Goal: Transaction & Acquisition: Purchase product/service

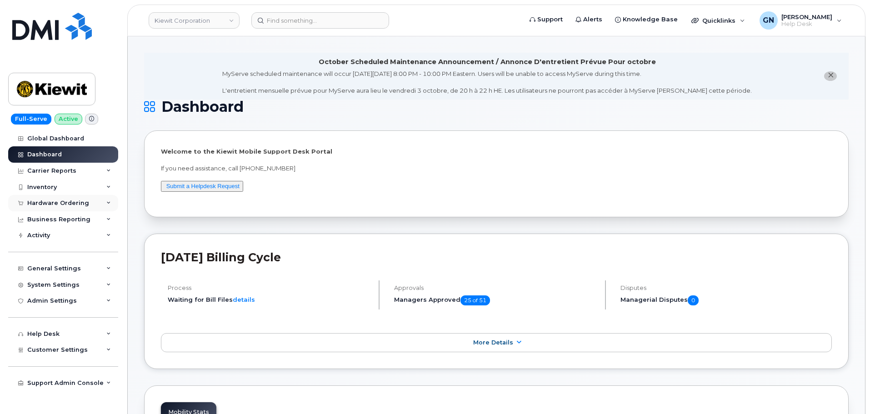
drag, startPoint x: 65, startPoint y: 201, endPoint x: 61, endPoint y: 198, distance: 5.2
click at [65, 201] on div "Hardware Ordering" at bounding box center [58, 203] width 62 height 7
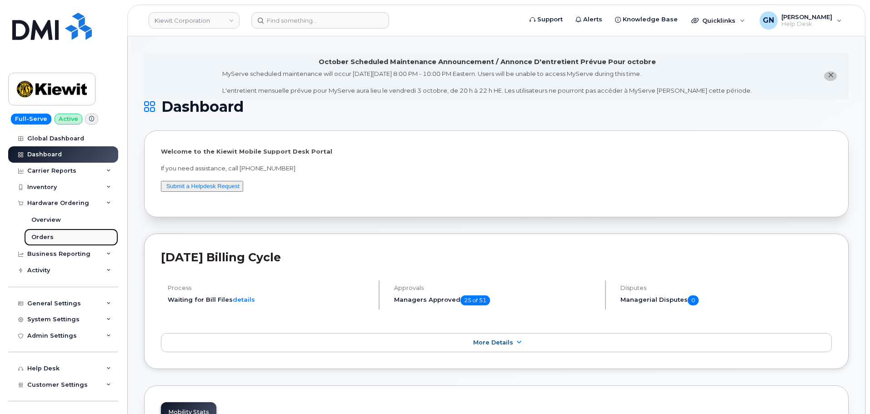
click at [56, 240] on link "Orders" at bounding box center [71, 237] width 94 height 17
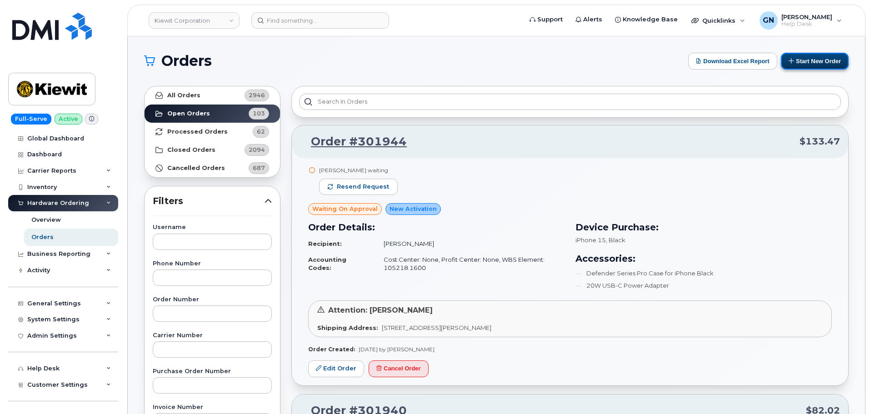
click at [791, 62] on icon at bounding box center [792, 61] width 6 height 6
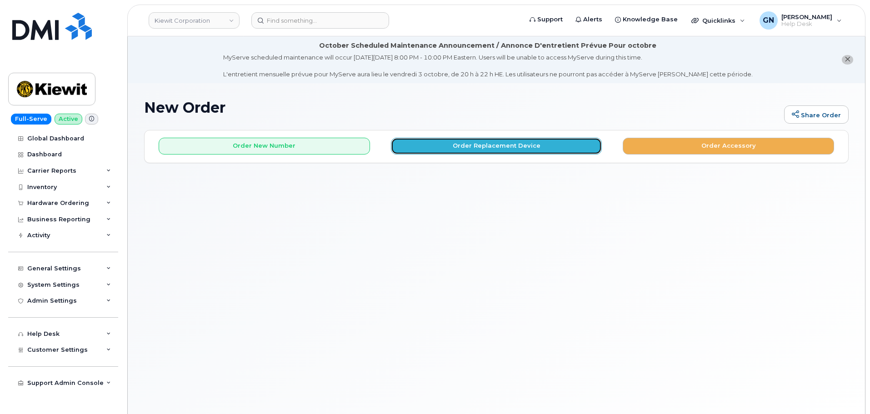
click at [484, 142] on button "Order Replacement Device" at bounding box center [496, 146] width 211 height 17
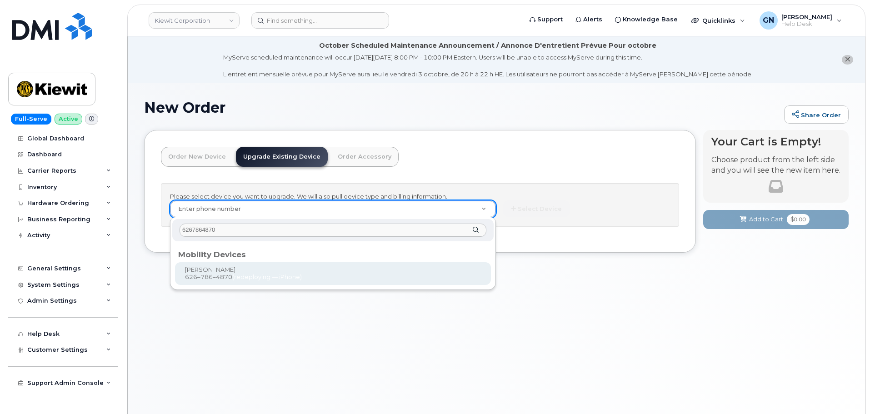
type input "6267864870"
type input "1170766"
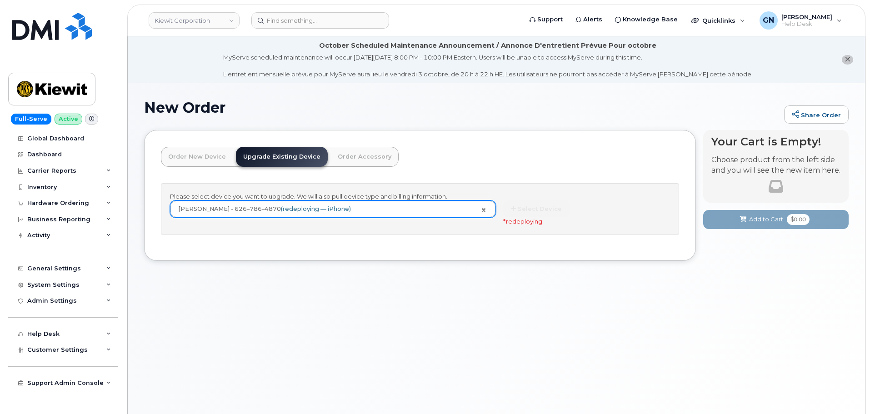
click at [191, 294] on div "New Order Share Order × Share This Order If you want to allow others to create …" at bounding box center [496, 259] width 737 height 353
click at [68, 209] on div "Hardware Ordering" at bounding box center [63, 203] width 110 height 16
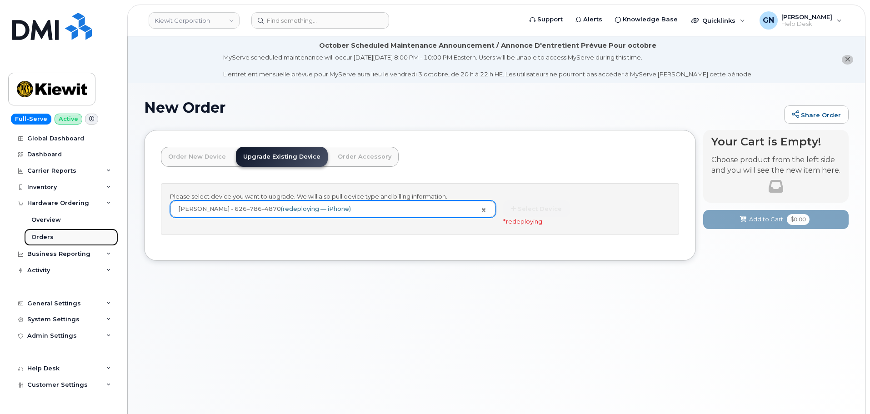
click at [65, 235] on link "Orders" at bounding box center [71, 237] width 94 height 17
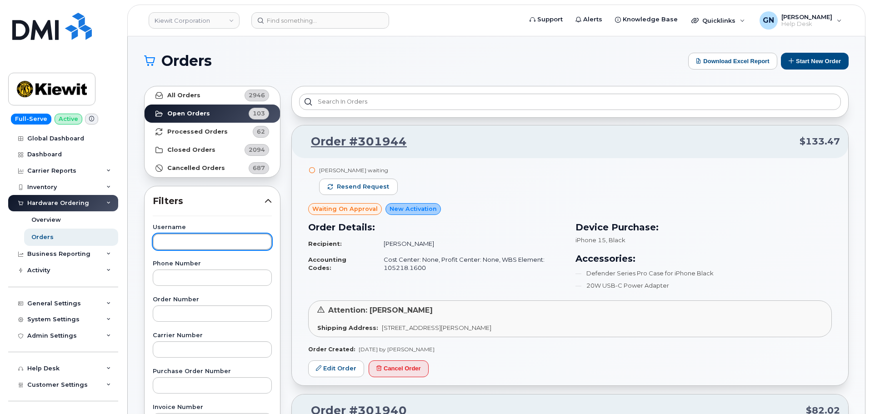
click at [197, 244] on input "text" at bounding box center [212, 242] width 119 height 16
paste input "Ryan Slade"
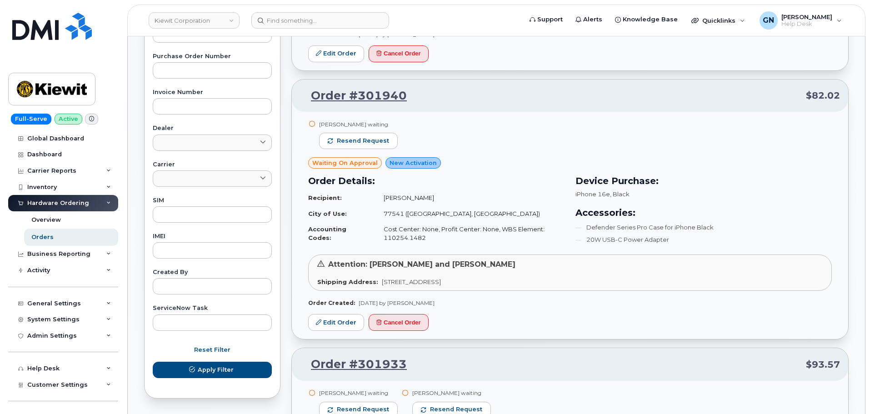
scroll to position [364, 0]
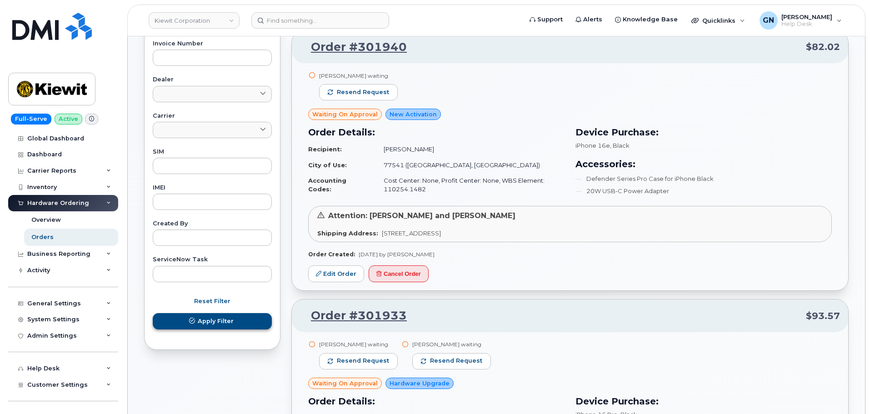
type input "Ryan Slade"
click at [207, 322] on span "Apply Filter" at bounding box center [216, 321] width 36 height 9
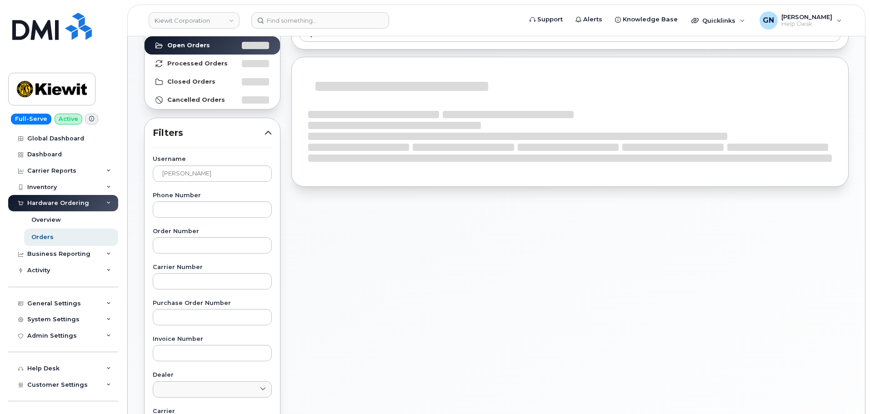
scroll to position [0, 0]
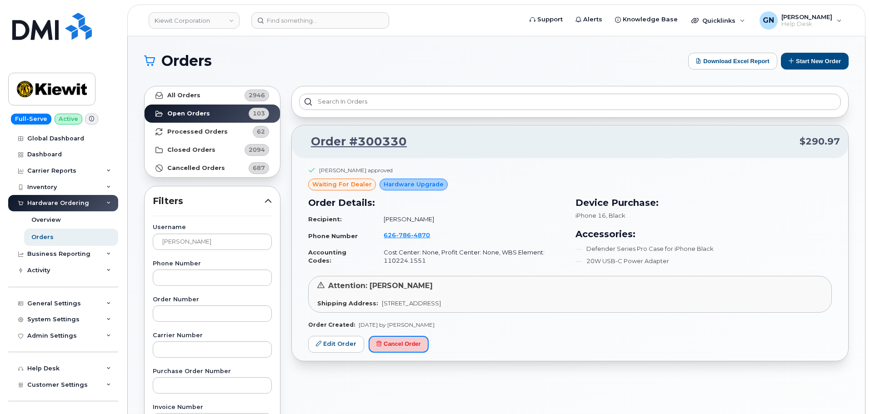
drag, startPoint x: 400, startPoint y: 349, endPoint x: 479, endPoint y: 31, distance: 327.8
click at [400, 349] on button "Cancel Order" at bounding box center [399, 344] width 60 height 17
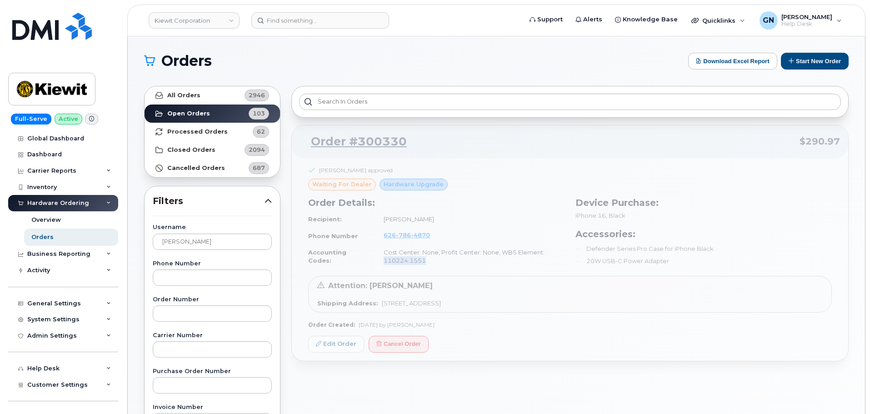
drag, startPoint x: 423, startPoint y: 261, endPoint x: 379, endPoint y: 260, distance: 43.2
click at [379, 260] on div "Order #300330 $290.97 Andrew Brownell approved waiting for dealer Hardware Upgr…" at bounding box center [569, 243] width 557 height 236
copy td "110224.1551"
drag, startPoint x: 580, startPoint y: 301, endPoint x: 377, endPoint y: 306, distance: 203.7
click at [377, 306] on div "Order #300330 $290.97 Andrew Brownell approved waiting for dealer Hardware Upgr…" at bounding box center [569, 243] width 557 height 236
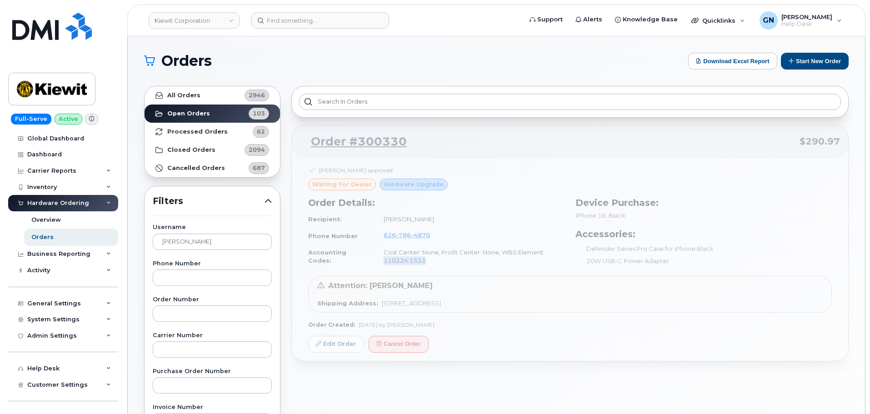
copy span "[STREET_ADDRESS]"
drag, startPoint x: 404, startPoint y: 142, endPoint x: 357, endPoint y: 141, distance: 47.7
click at [357, 141] on div "Order #300330 $290.97 Andrew Brownell approved waiting for dealer Hardware Upgr…" at bounding box center [569, 243] width 557 height 236
copy link "300330"
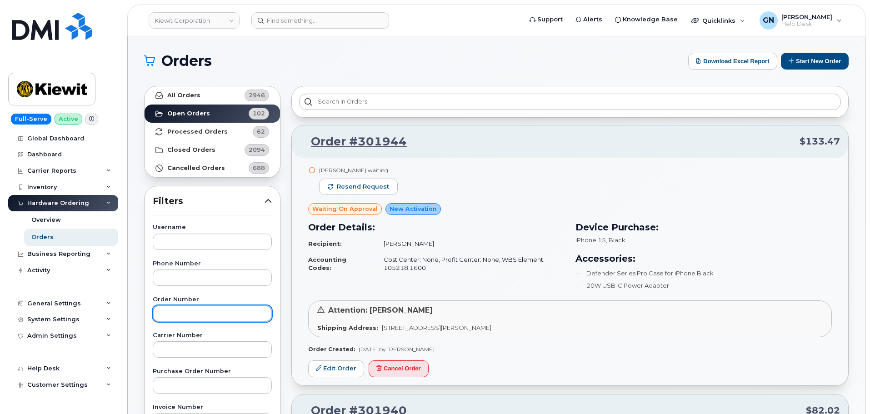
click at [193, 313] on input "text" at bounding box center [212, 313] width 119 height 16
paste input "300330"
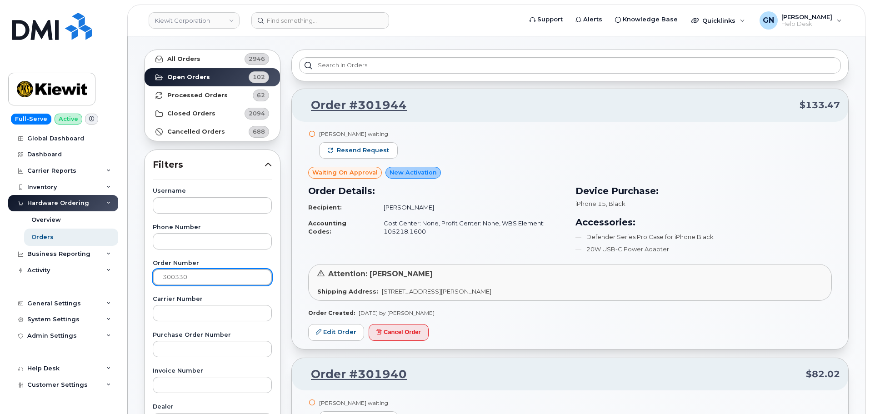
scroll to position [364, 0]
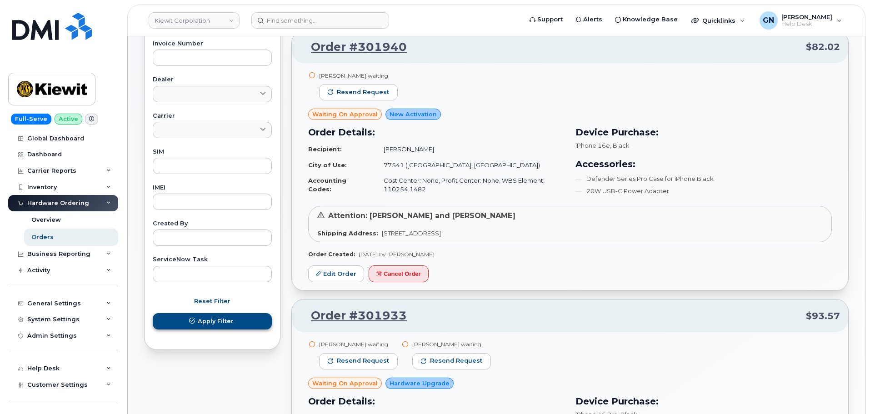
type input "300330"
click at [216, 320] on span "Apply Filter" at bounding box center [216, 321] width 36 height 9
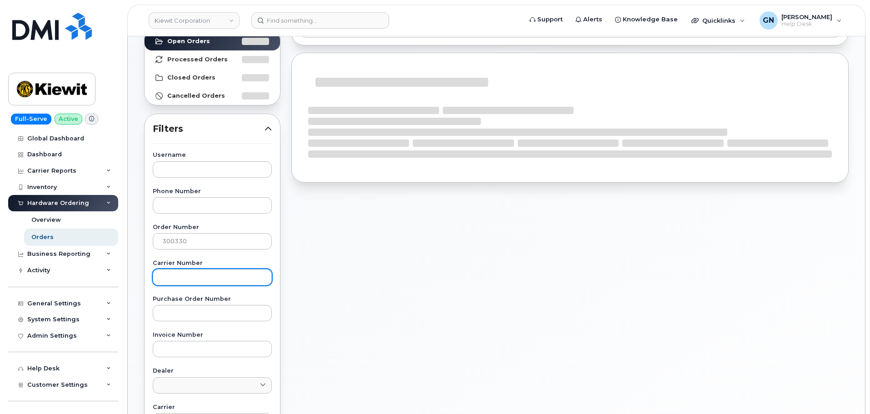
scroll to position [0, 0]
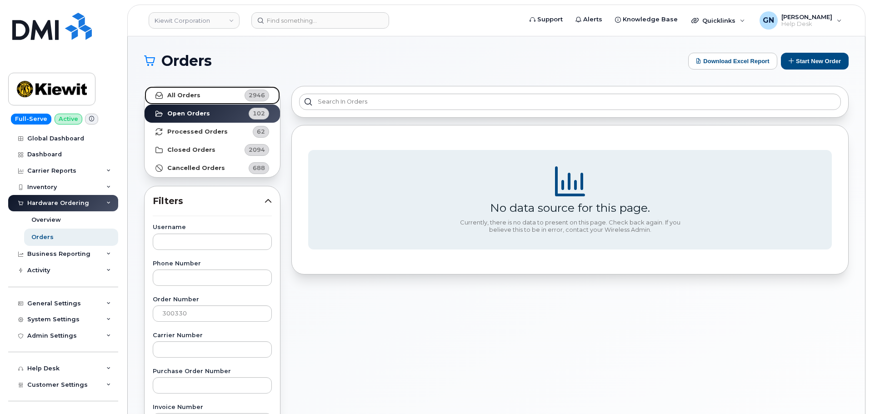
click at [233, 94] on link "All Orders 2946" at bounding box center [212, 95] width 135 height 18
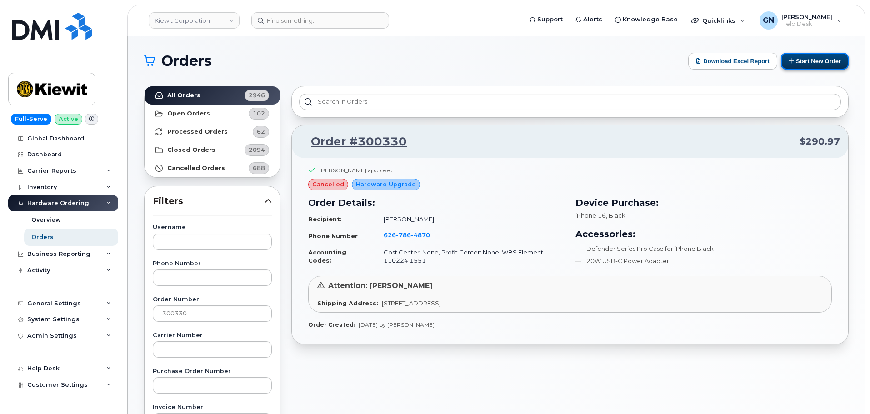
click at [812, 64] on button "Start New Order" at bounding box center [815, 61] width 68 height 17
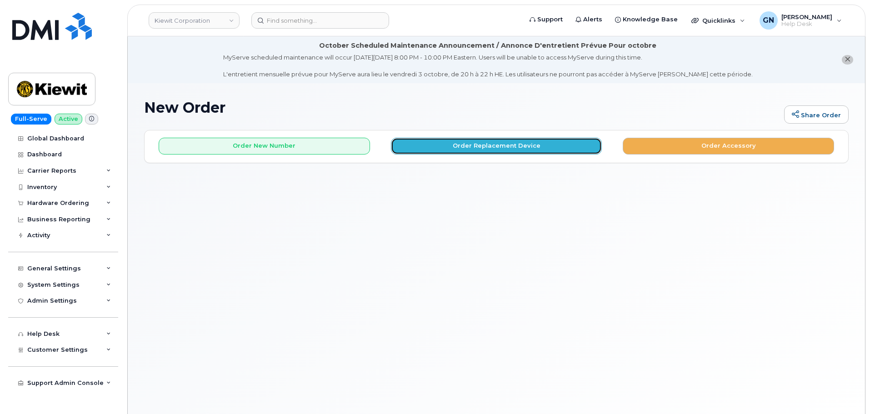
click at [439, 150] on button "Order Replacement Device" at bounding box center [496, 146] width 211 height 17
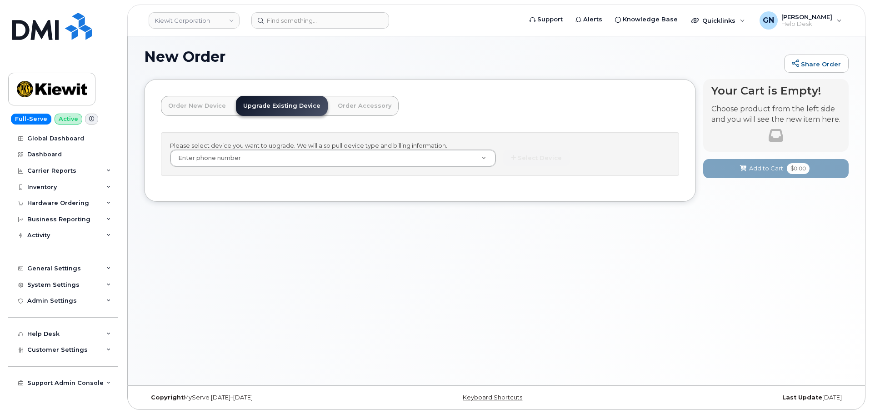
scroll to position [51, 0]
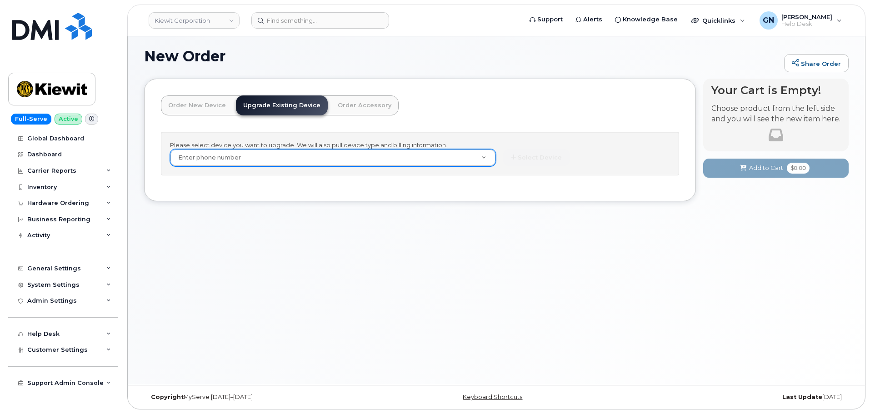
paste input "6267864870"
type input "6267864870"
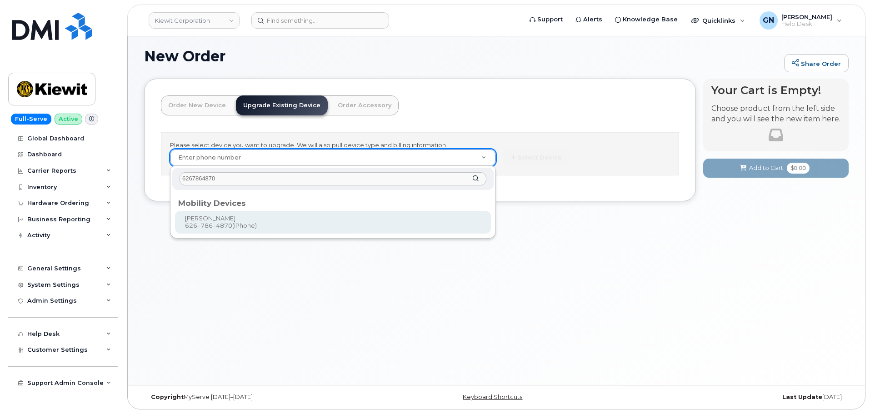
type input "6267864870"
type input "1170766"
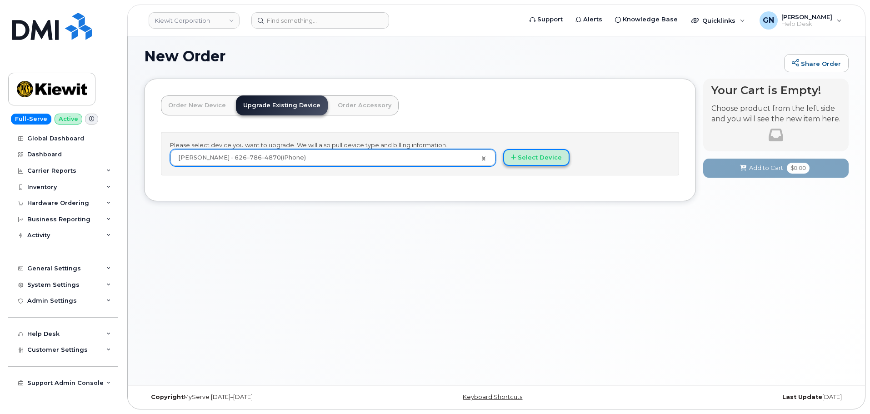
click at [538, 163] on button "Select Device" at bounding box center [536, 157] width 66 height 17
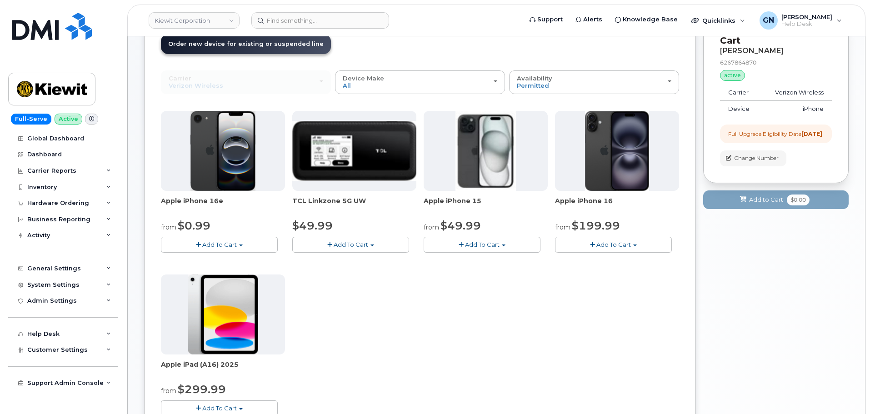
scroll to position [97, 0]
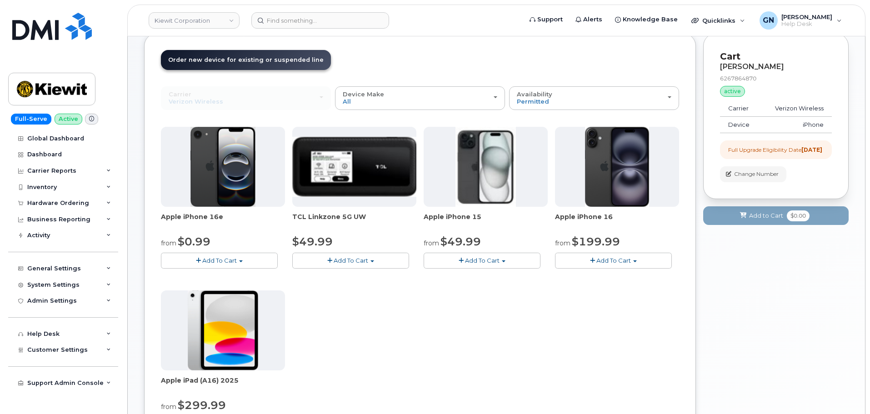
click at [232, 263] on span "Add To Cart" at bounding box center [219, 260] width 35 height 7
click at [233, 277] on link "$0.99 - 2 Year Upgrade (128GB)" at bounding box center [220, 277] width 114 height 11
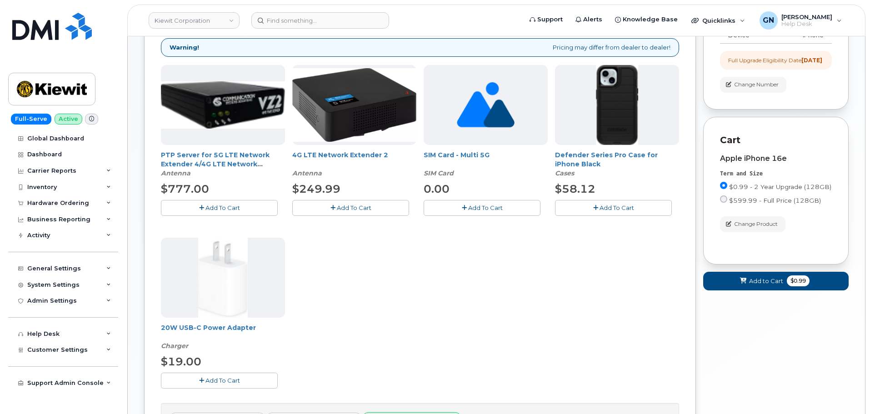
scroll to position [188, 0]
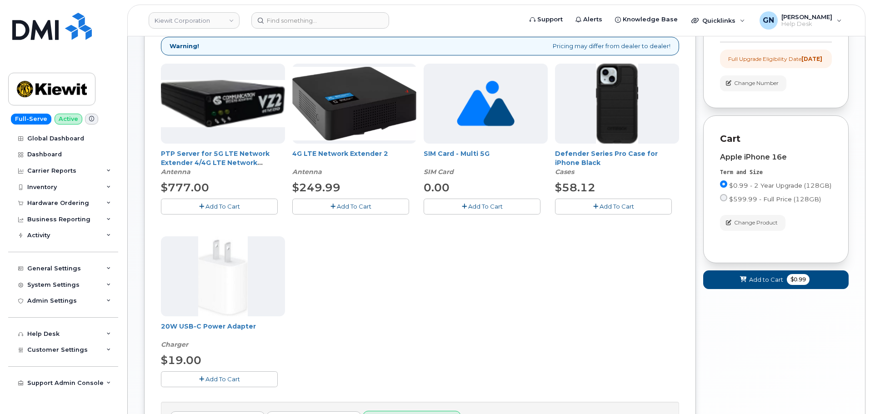
click at [594, 206] on icon "button" at bounding box center [595, 207] width 5 height 6
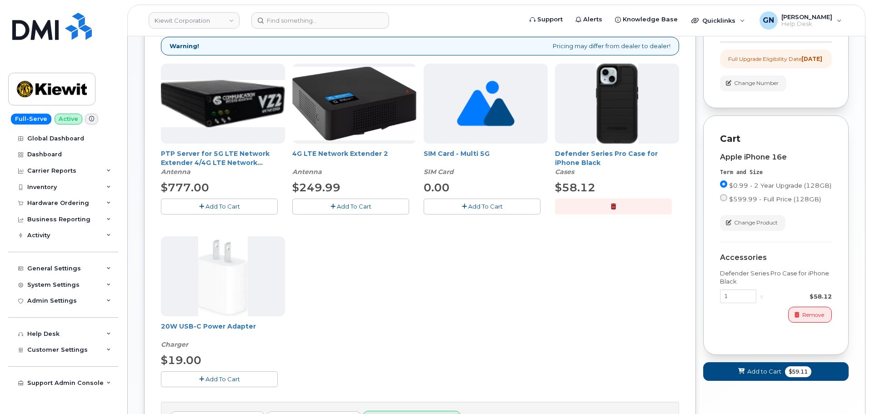
click at [242, 379] on button "Add To Cart" at bounding box center [219, 379] width 117 height 16
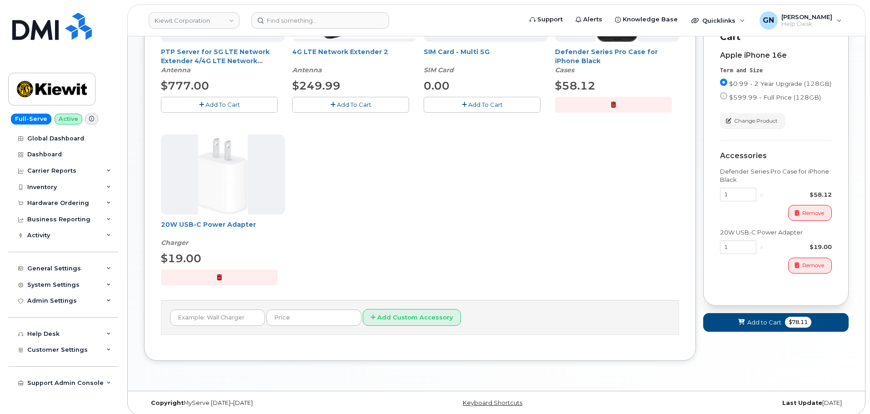
scroll to position [295, 0]
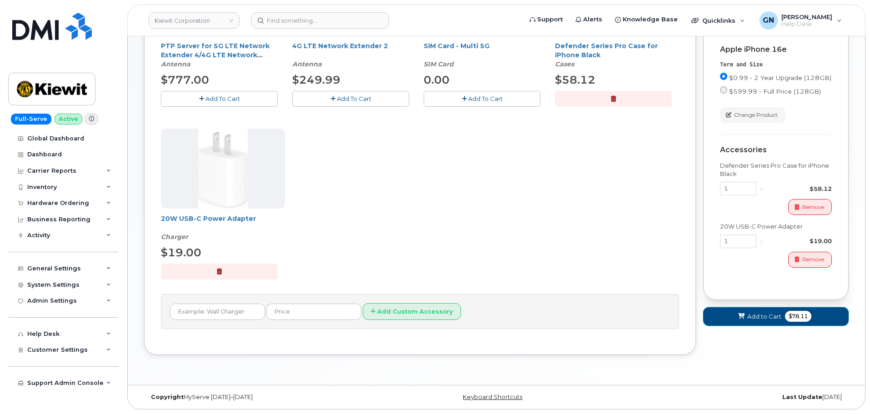
click at [759, 321] on span "Add to Cart" at bounding box center [764, 316] width 34 height 9
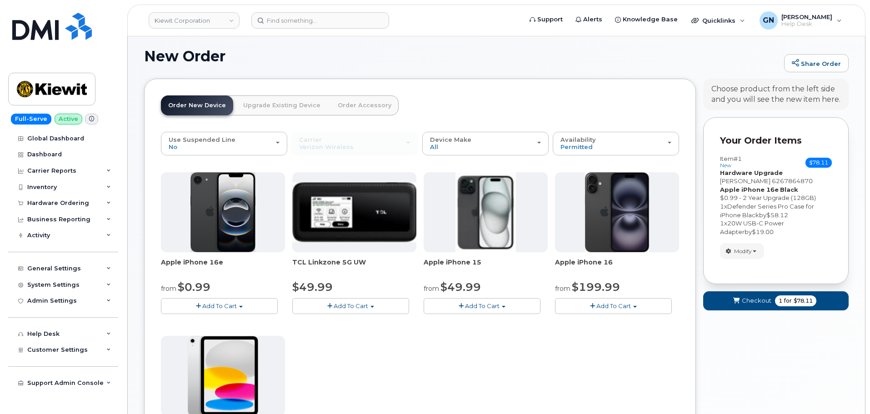
scroll to position [301, 0]
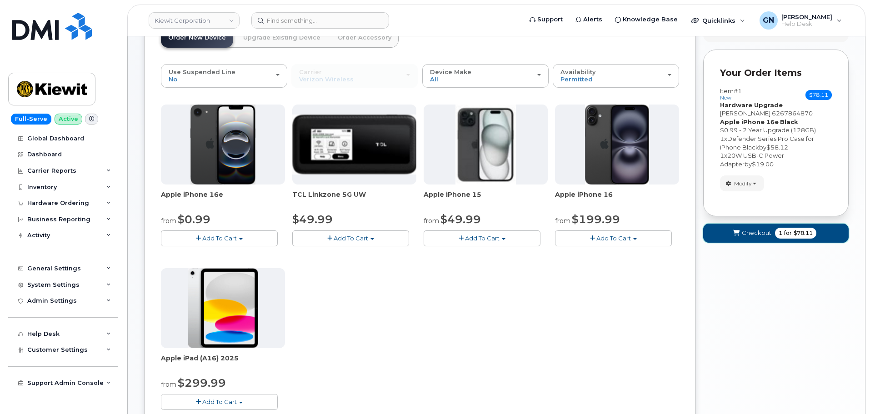
click at [730, 236] on button "Checkout 1 for $78.11" at bounding box center [775, 233] width 145 height 19
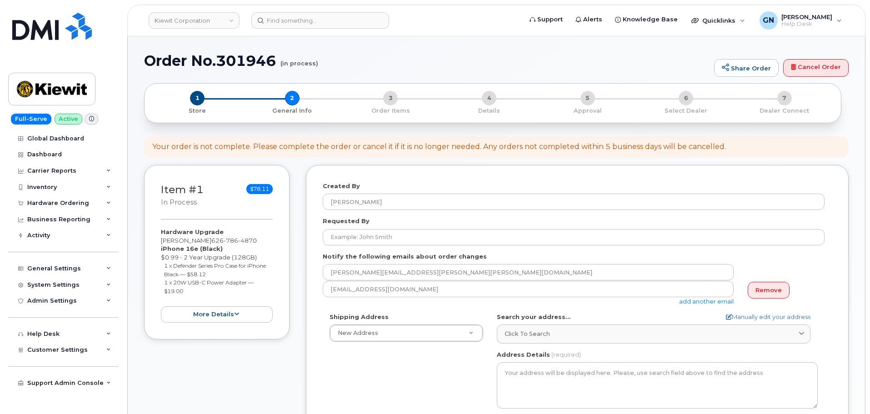
select select
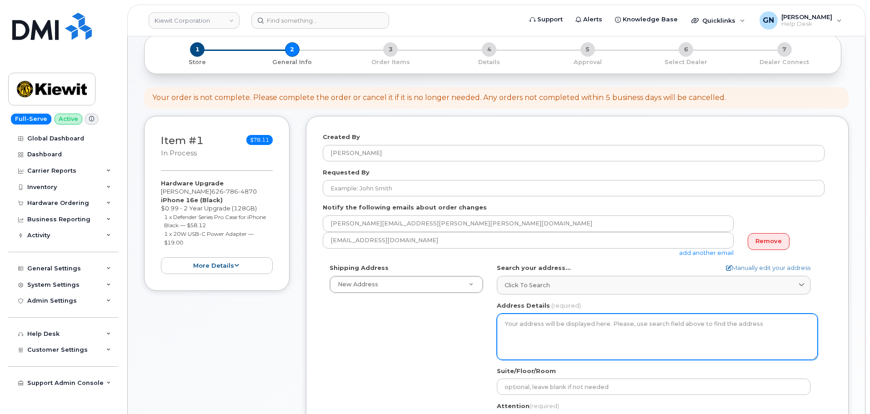
scroll to position [182, 0]
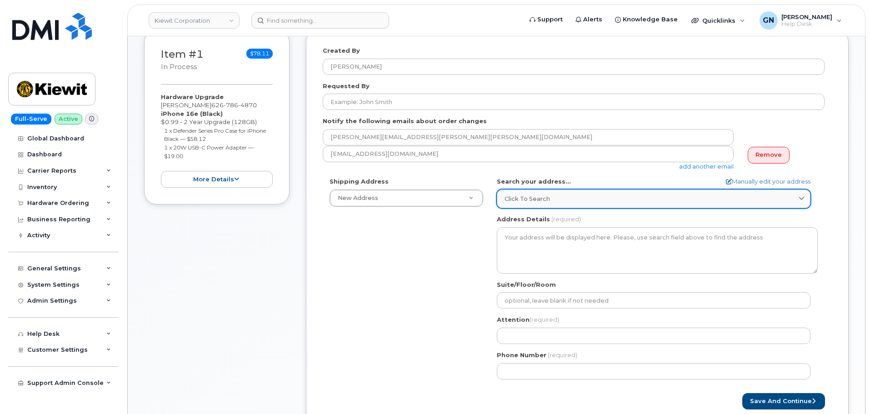
click at [525, 196] on span "Click to search" at bounding box center [526, 199] width 45 height 9
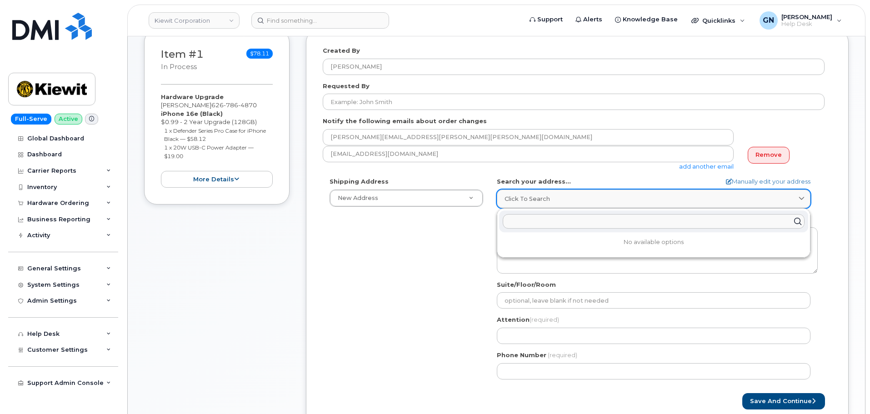
paste input "3888 E Broadway Rd PHOENIX AZ 85040-2924 UNITED STATES"
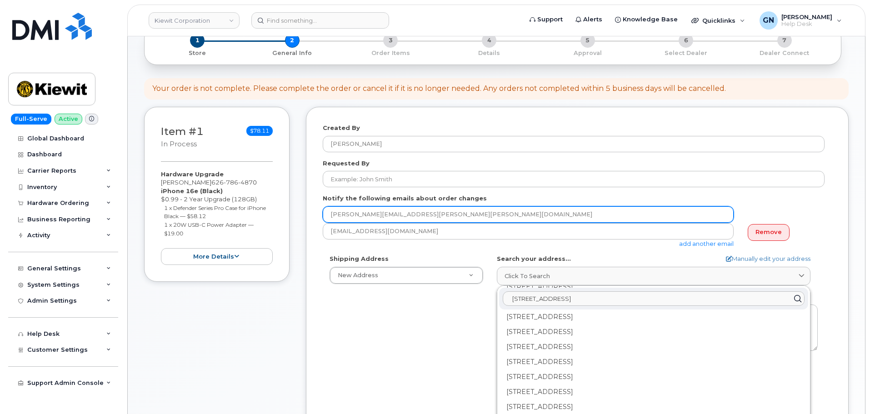
scroll to position [91, 0]
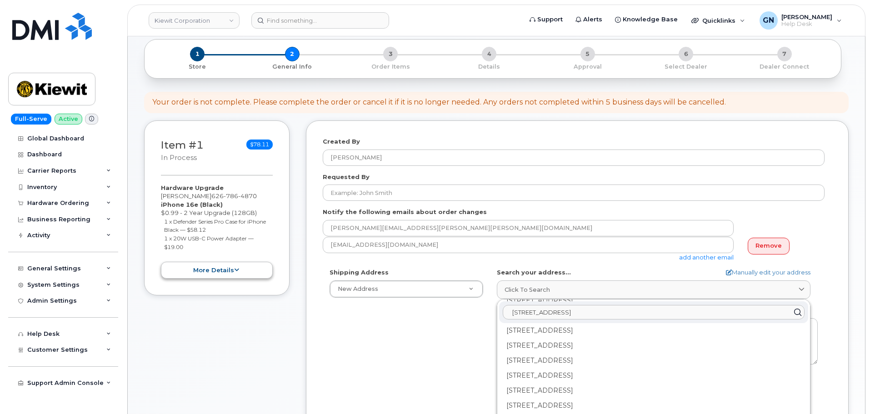
type input "3888 E Broadway Rd PHOENIX AZ 85040-2924"
click at [224, 269] on button "more details" at bounding box center [217, 270] width 112 height 17
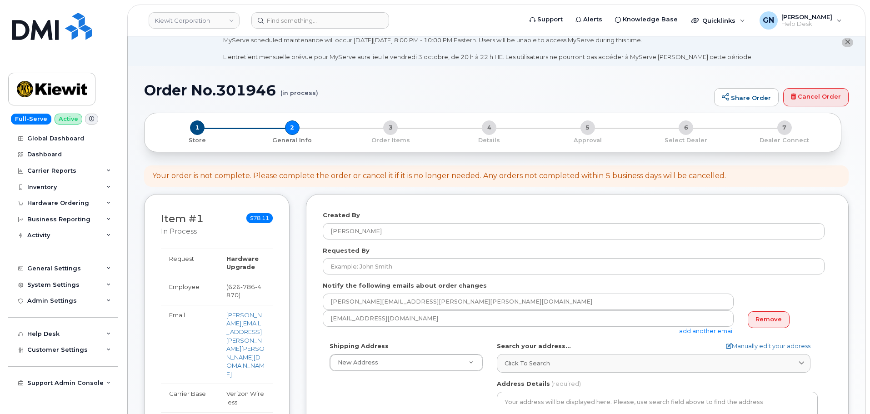
scroll to position [0, 0]
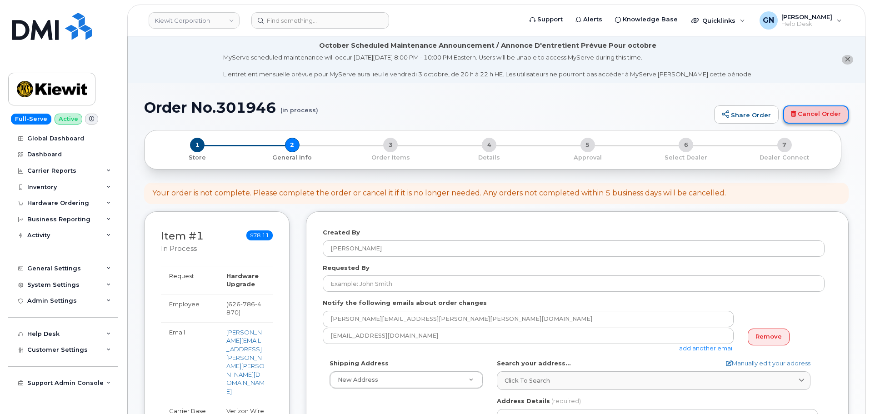
click at [807, 115] on link "Cancel Order" at bounding box center [815, 114] width 65 height 18
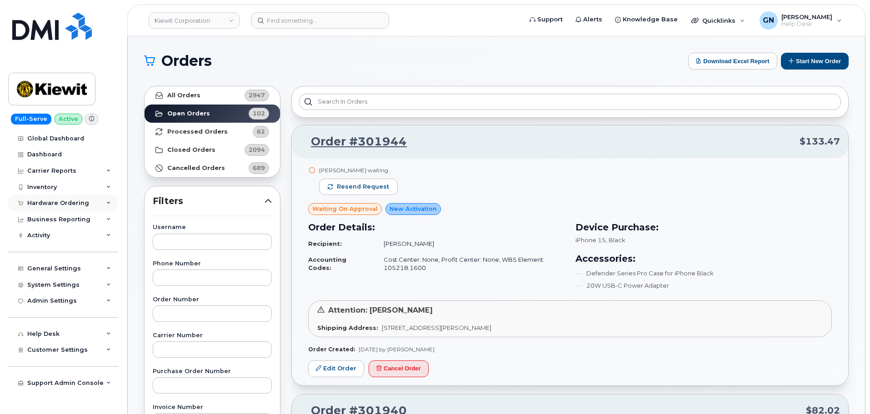
click at [53, 202] on div "Hardware Ordering" at bounding box center [58, 203] width 62 height 7
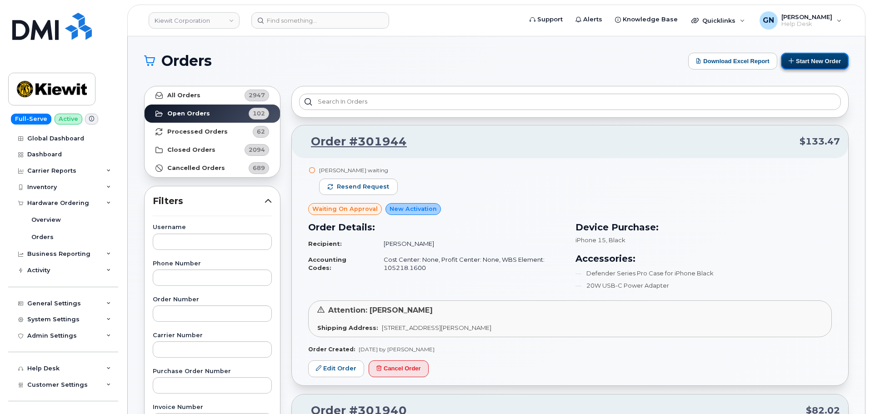
click at [808, 67] on button "Start New Order" at bounding box center [815, 61] width 68 height 17
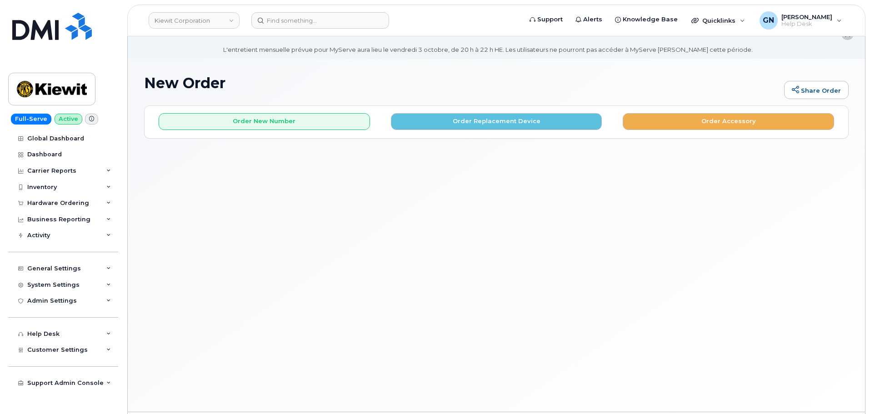
scroll to position [45, 0]
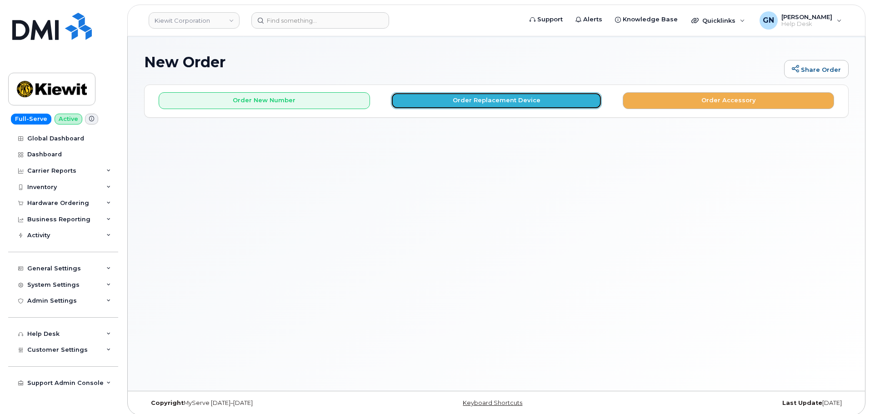
click at [448, 102] on button "Order Replacement Device" at bounding box center [496, 100] width 211 height 17
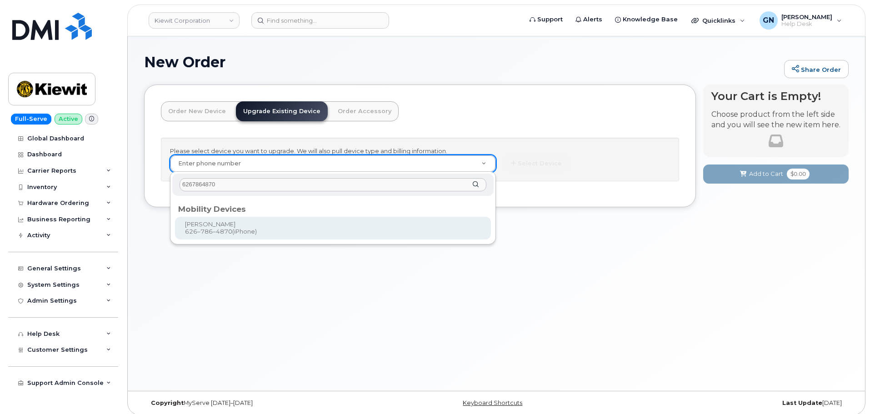
type input "6267864870"
type input "1170766"
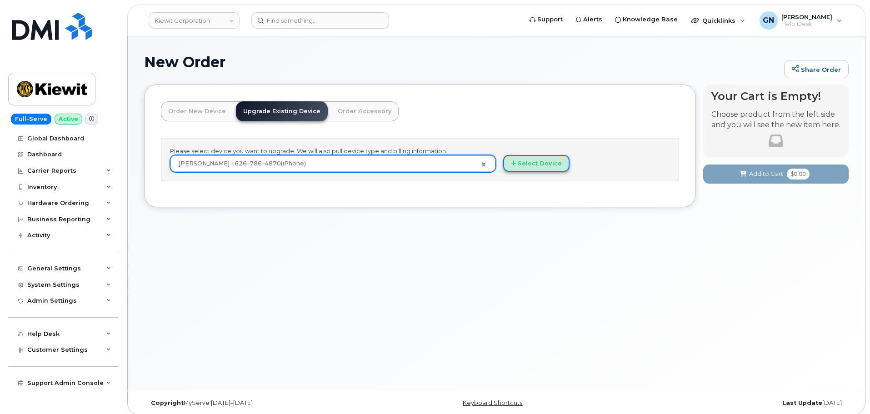
click at [558, 169] on button "Select Device" at bounding box center [536, 163] width 66 height 17
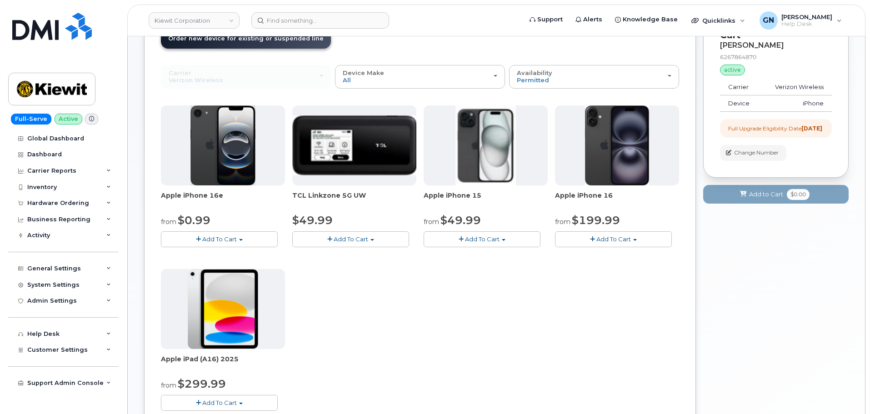
scroll to position [182, 0]
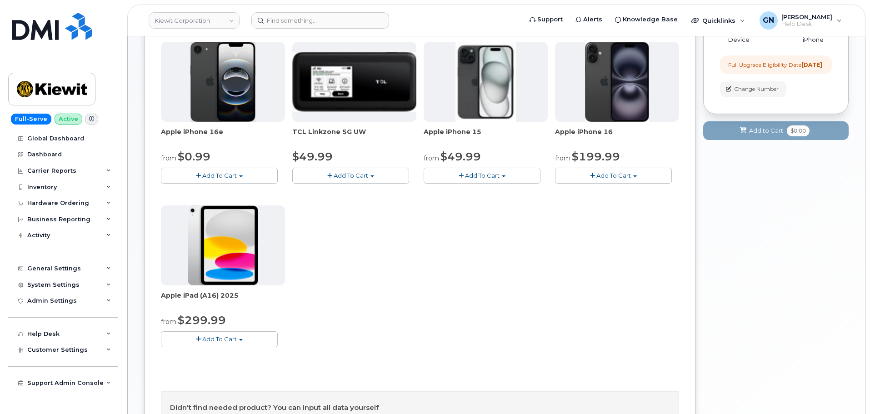
click at [589, 171] on button "Add To Cart" at bounding box center [613, 176] width 117 height 16
click at [600, 192] on link "$929.99 - 2 Year Term (256 GB)" at bounding box center [618, 192] width 122 height 11
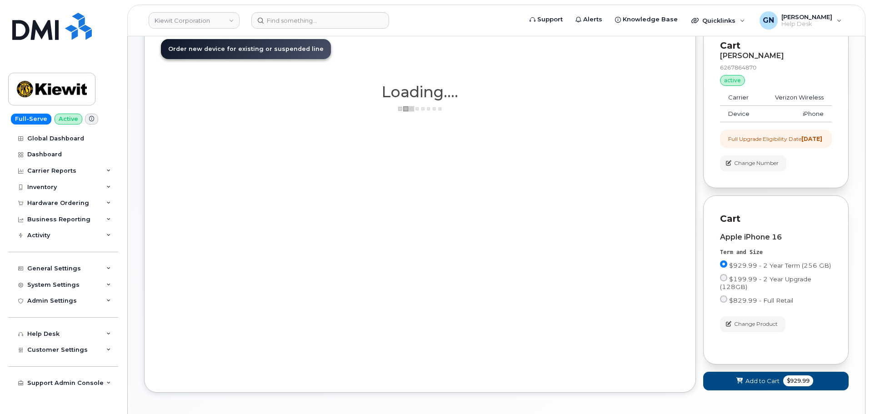
scroll to position [153, 0]
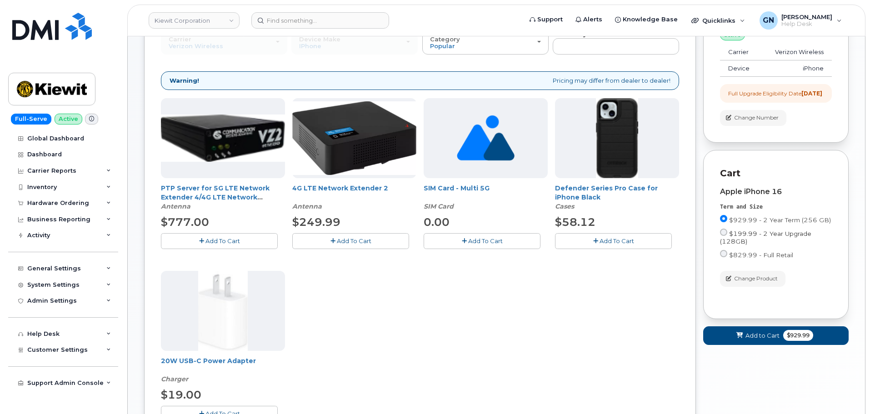
click at [724, 236] on input "$199.99 - 2 Year Upgrade (128GB)" at bounding box center [723, 232] width 7 height 7
radio input "true"
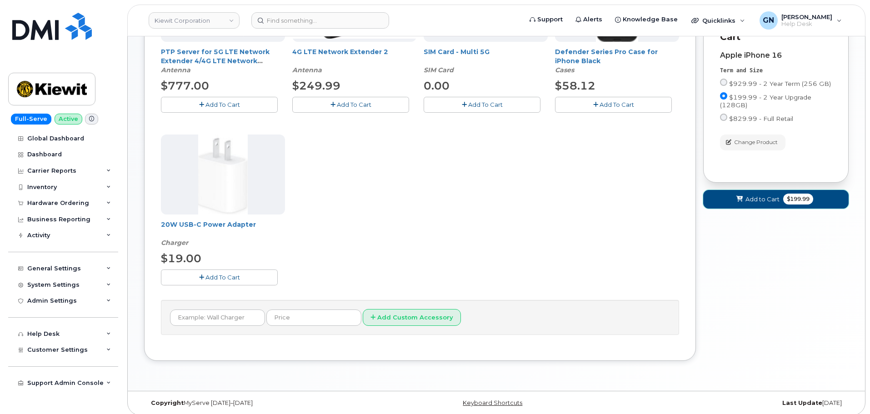
click at [765, 204] on span "Add to Cart" at bounding box center [762, 199] width 34 height 9
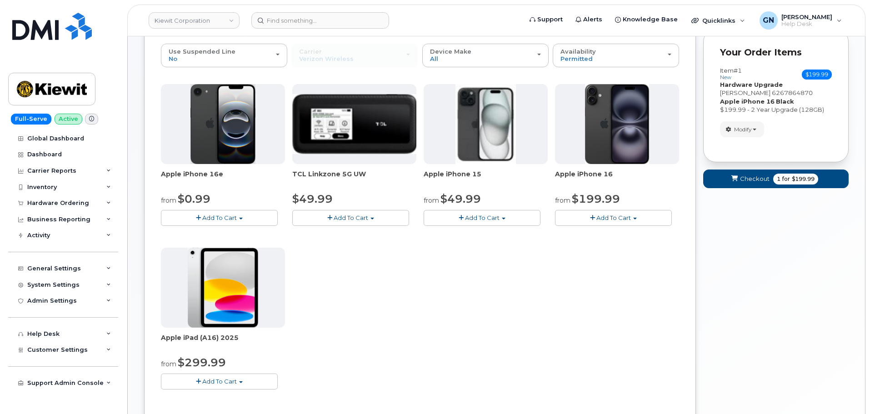
scroll to position [119, 0]
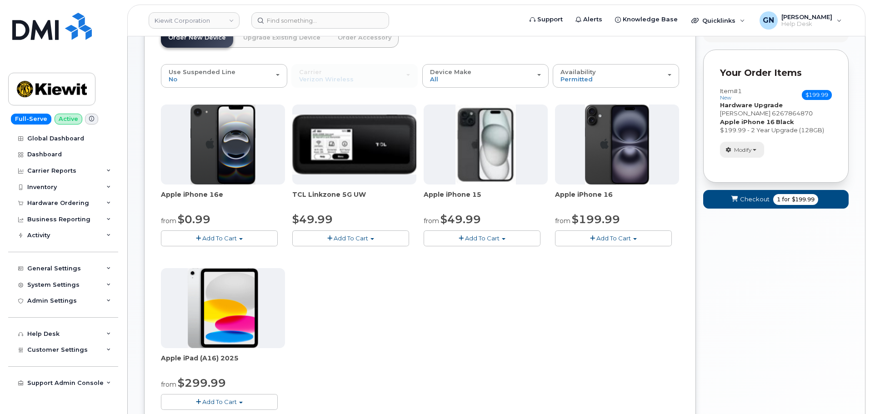
click at [727, 153] on span "button" at bounding box center [728, 150] width 8 height 8
click at [739, 179] on span "Remove" at bounding box center [744, 182] width 30 height 7
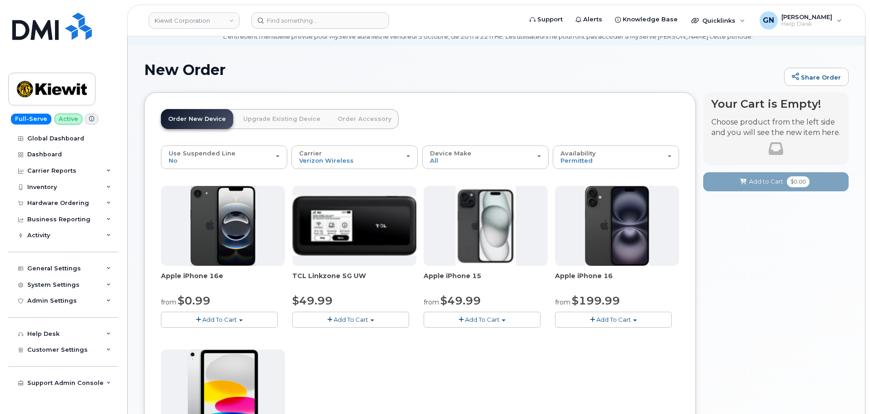
scroll to position [165, 0]
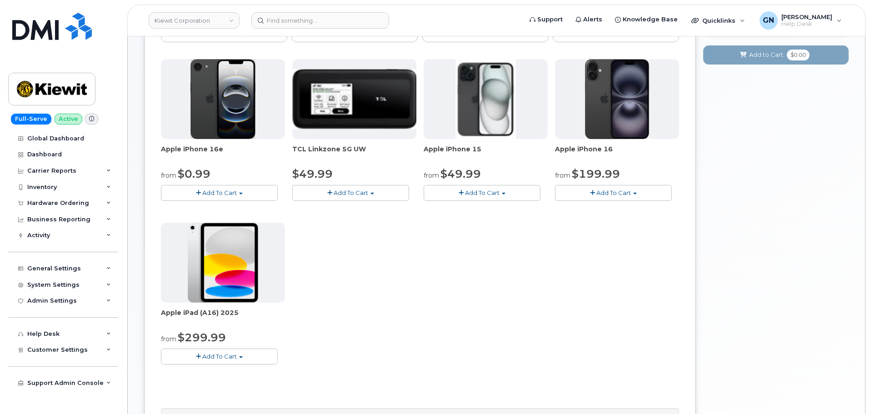
click at [616, 189] on span "Add To Cart" at bounding box center [613, 192] width 35 height 7
click at [601, 221] on link "$199.99 - 2 Year Activation (128GB)" at bounding box center [619, 220] width 125 height 11
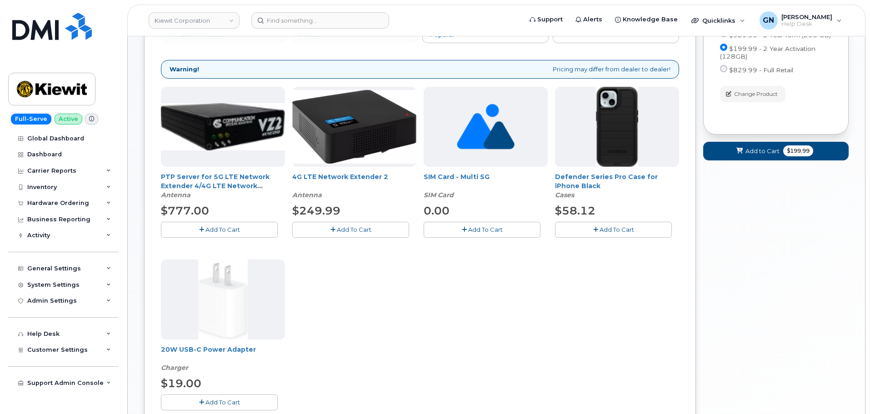
drag, startPoint x: 611, startPoint y: 235, endPoint x: 602, endPoint y: 241, distance: 10.7
click at [609, 235] on button "Add To Cart" at bounding box center [613, 230] width 117 height 16
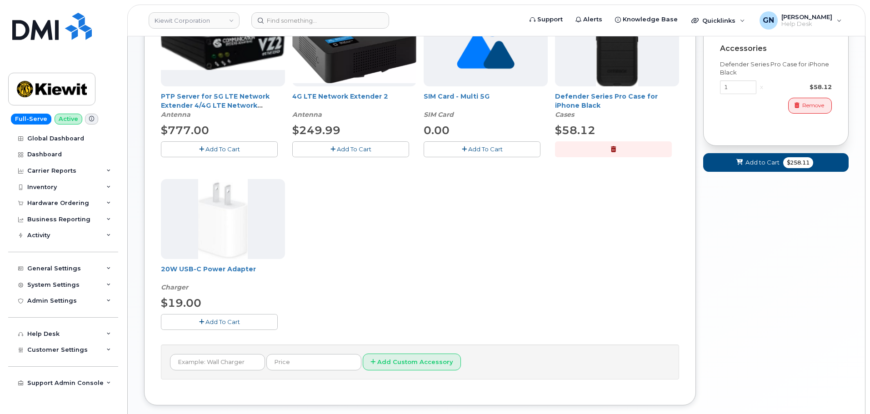
scroll to position [255, 0]
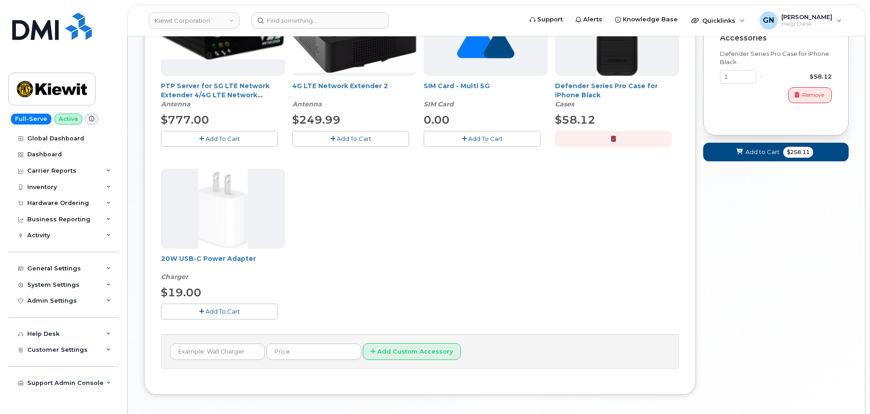
click at [249, 319] on button "Add To Cart" at bounding box center [219, 312] width 117 height 16
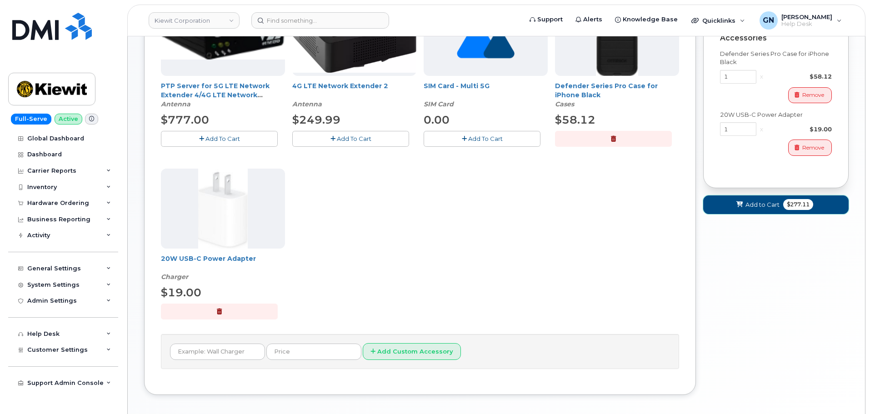
click at [754, 208] on span "Add to Cart" at bounding box center [762, 204] width 34 height 9
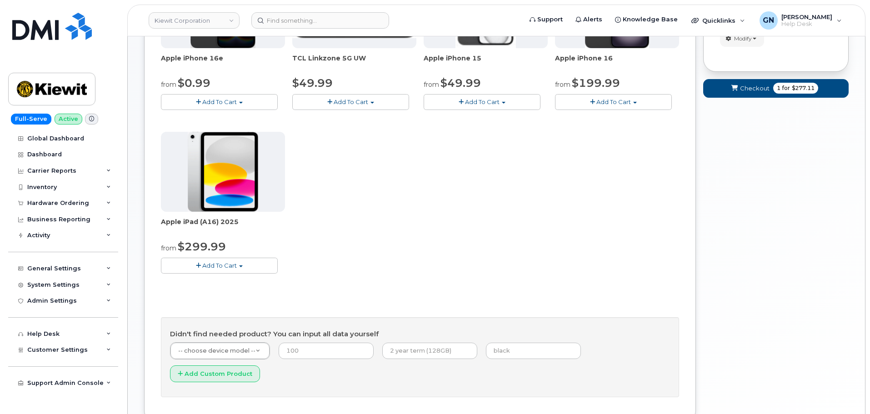
scroll to position [301, 0]
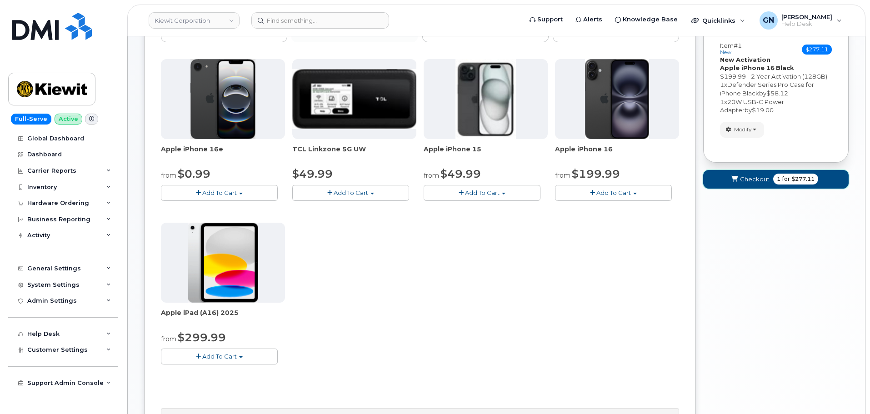
click at [785, 178] on span "for" at bounding box center [785, 179] width 11 height 8
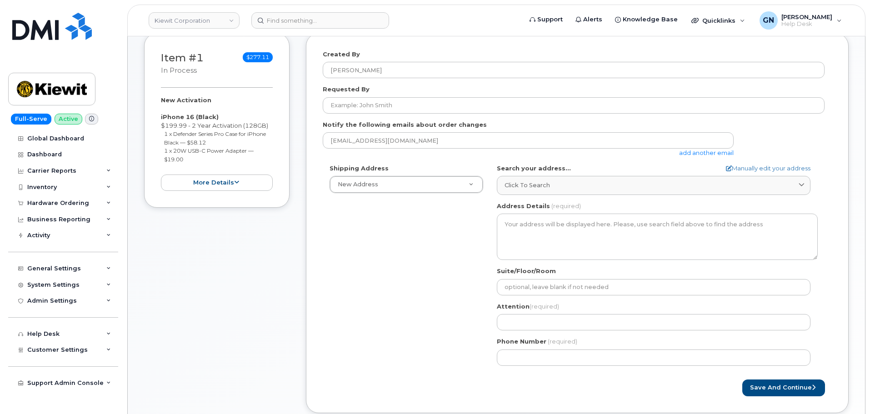
scroll to position [136, 0]
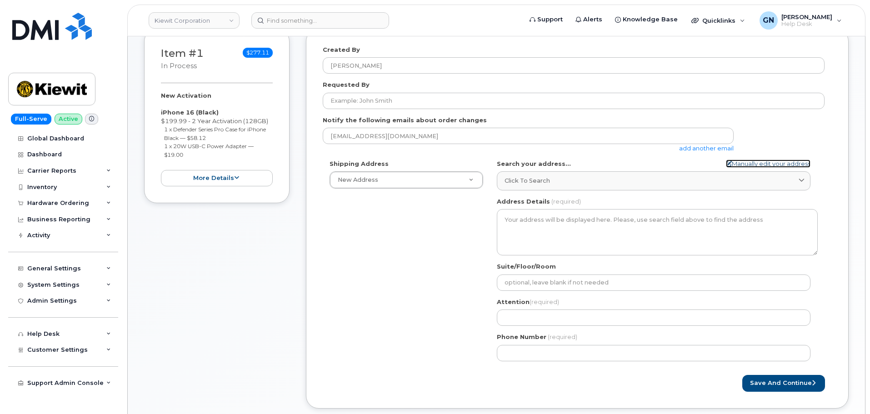
click at [762, 162] on link "Manually edit your address" at bounding box center [768, 164] width 85 height 9
select select
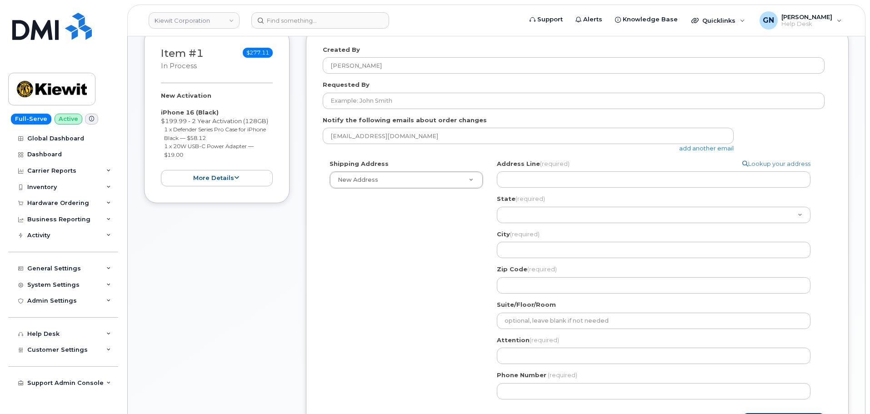
scroll to position [183, 0]
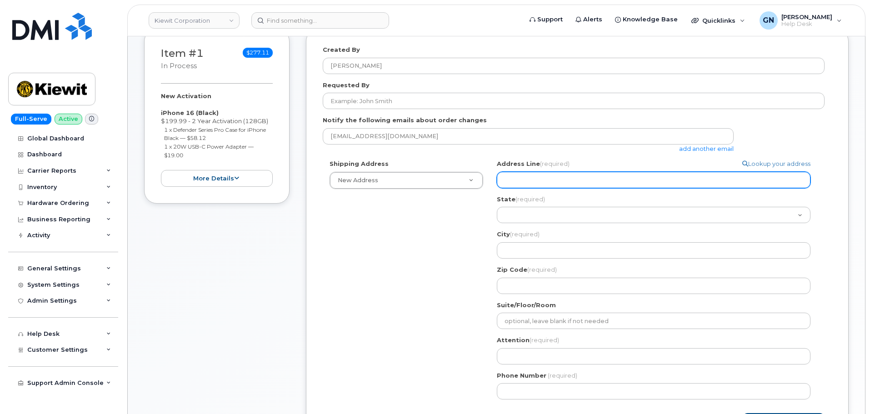
click at [563, 183] on input "Address Line (required)" at bounding box center [654, 180] width 314 height 16
paste input "3888 E Broadway Rd"
select select
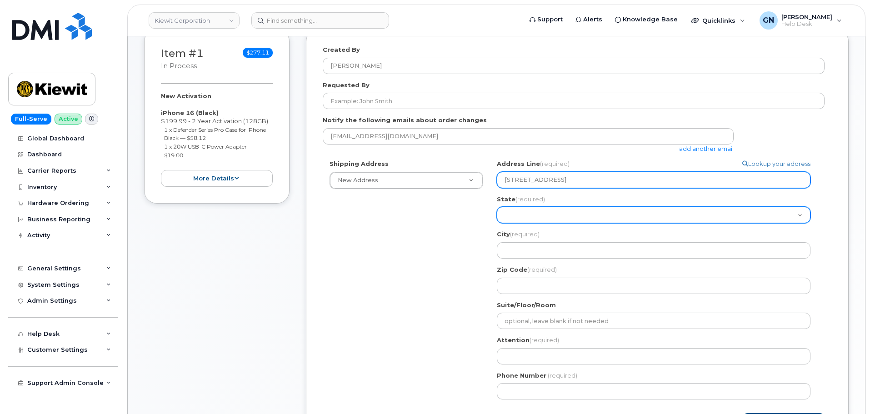
type input "3888 E Broadway Rd"
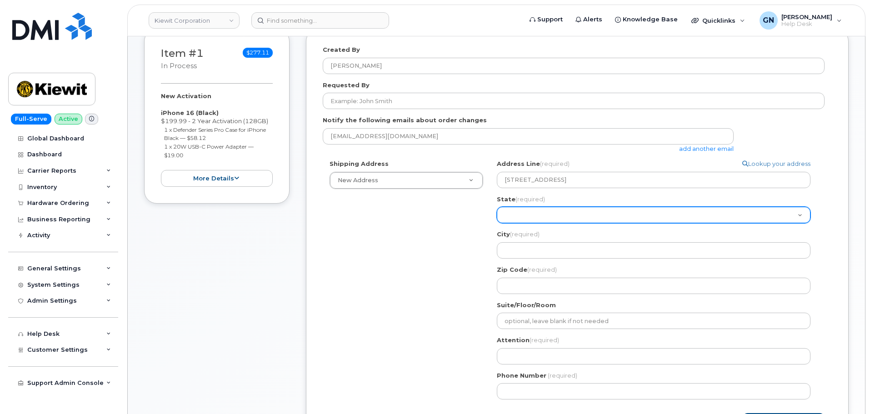
click at [514, 219] on select "Alabama Alaska American Samoa Arizona Arkansas California Colorado Connecticut …" at bounding box center [654, 215] width 314 height 16
select select "AZ"
click at [497, 207] on select "Alabama Alaska American Samoa Arizona Arkansas California Colorado Connecticut …" at bounding box center [654, 215] width 314 height 16
select select
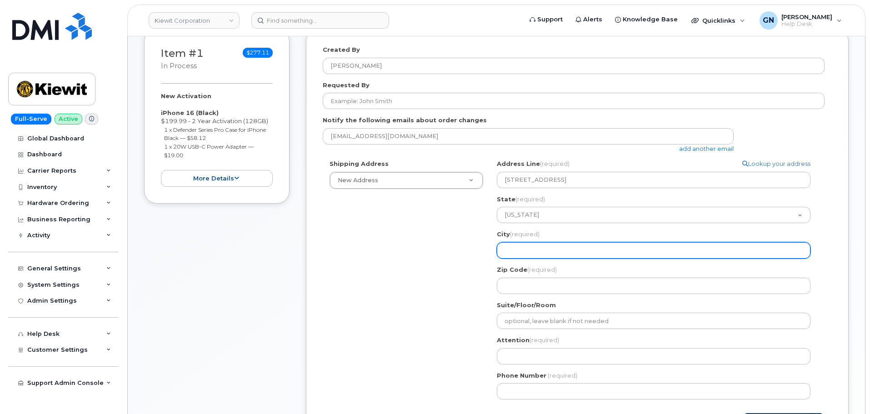
drag, startPoint x: 589, startPoint y: 255, endPoint x: 585, endPoint y: 259, distance: 5.8
click at [589, 255] on input "City (required)" at bounding box center [654, 250] width 314 height 16
paste input "PHOENIX"
type input "PHOENIX"
select select
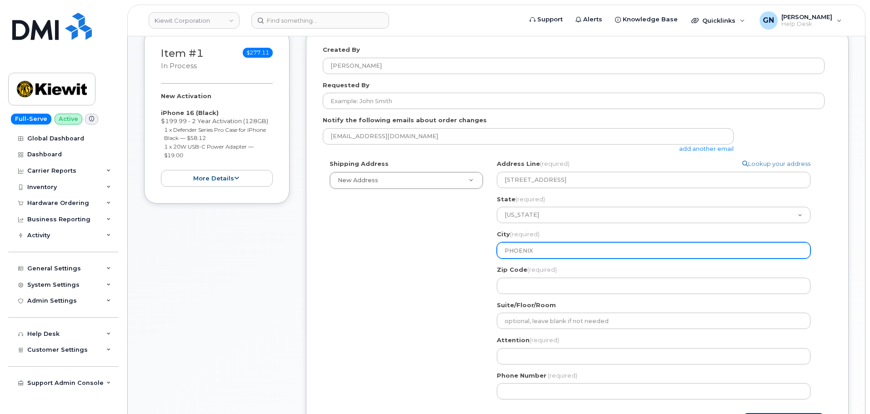
type input "PHOENIX"
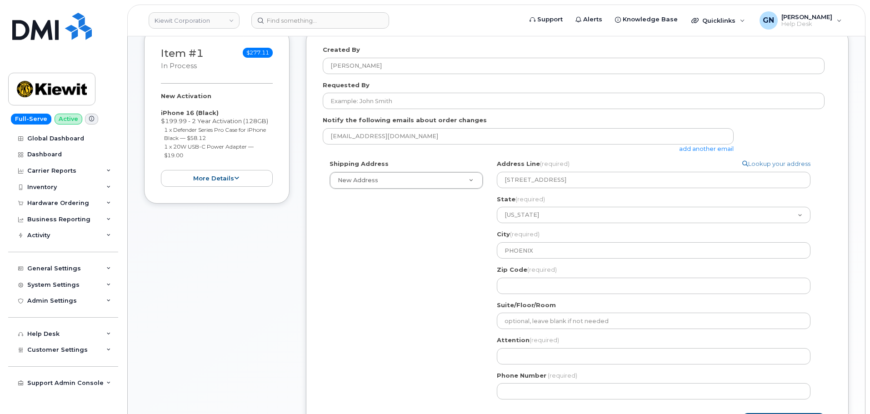
click at [408, 289] on div "Shipping Address New Address New Address 16300 Agnes Ave 4033 Suisun PKWY 1521 …" at bounding box center [574, 283] width 502 height 247
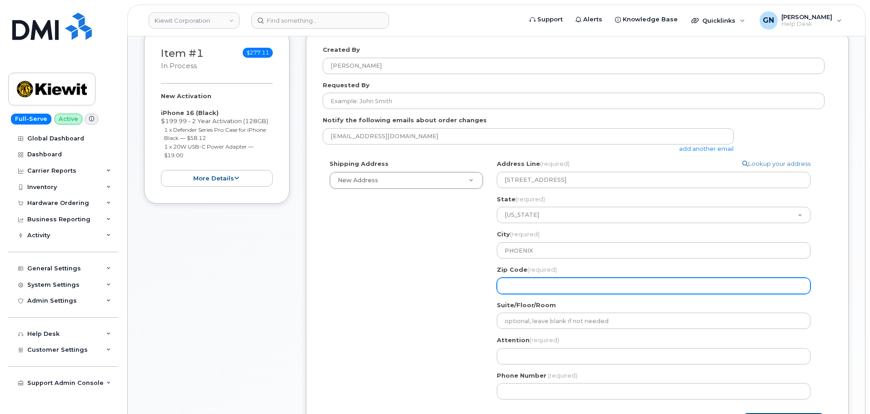
click at [574, 288] on input "Zip Code (required)" at bounding box center [654, 286] width 314 height 16
select select
type input "8"
select select
type input "85"
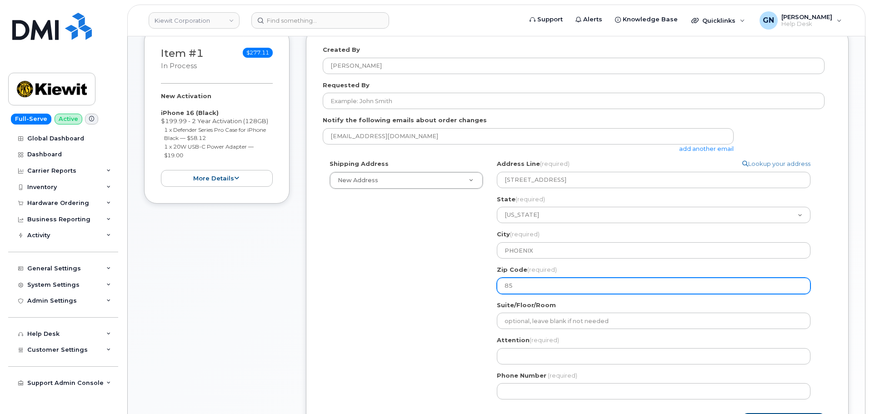
select select
type input "850"
select select
type input "8504"
select select
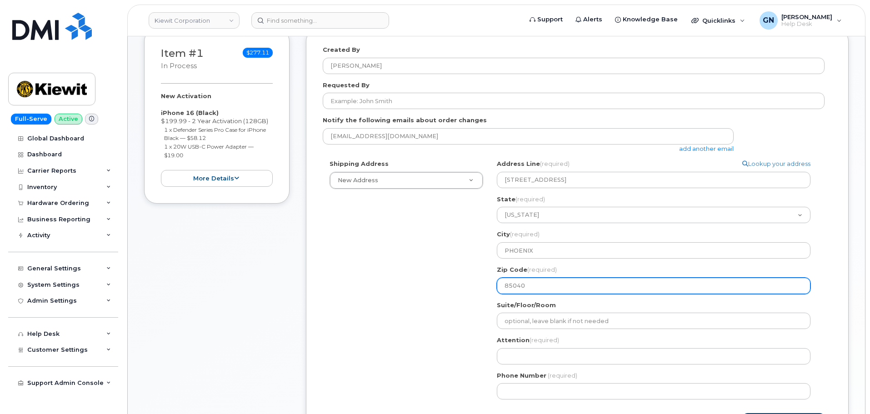
type input "85040"
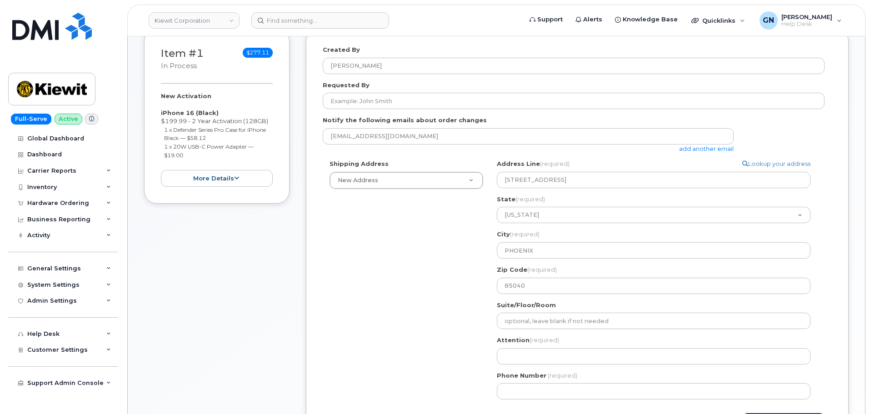
drag, startPoint x: 437, startPoint y: 325, endPoint x: 440, endPoint y: 321, distance: 5.5
click at [440, 321] on div "Shipping Address New Address New Address 16300 Agnes Ave 4033 Suisun PKWY 1521 …" at bounding box center [574, 283] width 502 height 247
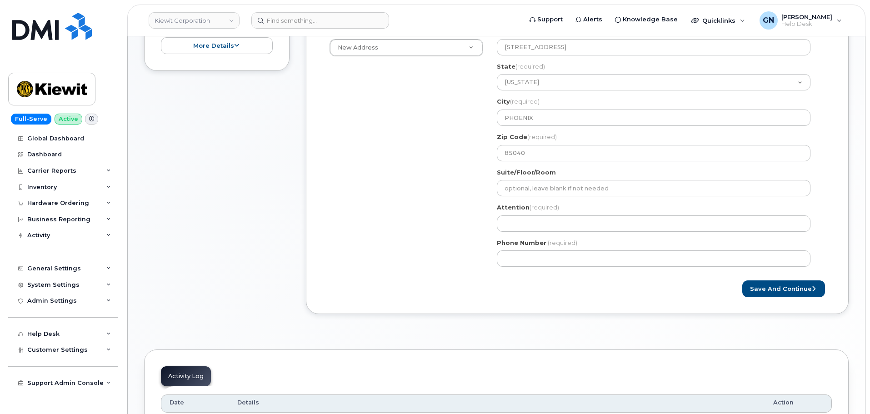
scroll to position [319, 0]
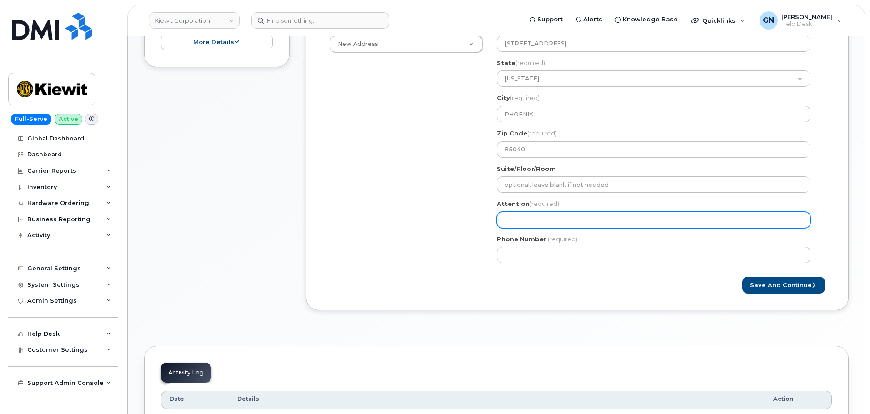
click at [559, 222] on input "Attention (required)" at bounding box center [654, 220] width 314 height 16
paste input "Ryan Slade"
select select
type input "Ryan Slade"
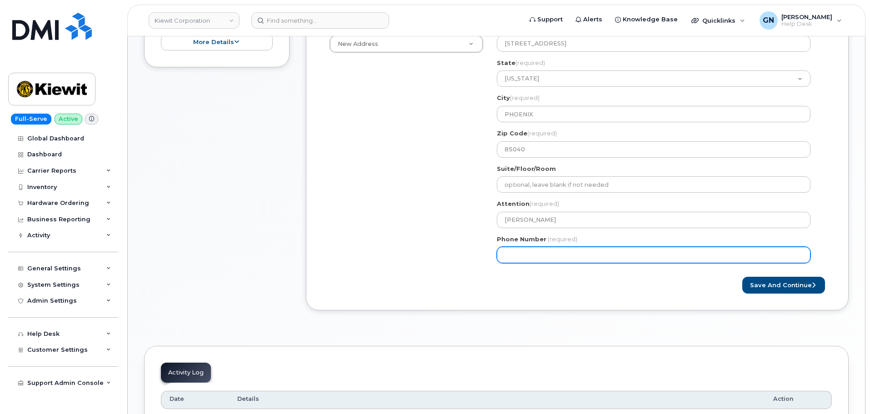
click at [605, 260] on input "Phone Number" at bounding box center [654, 255] width 314 height 16
paste input "6267864870"
select select
type input "6267864870"
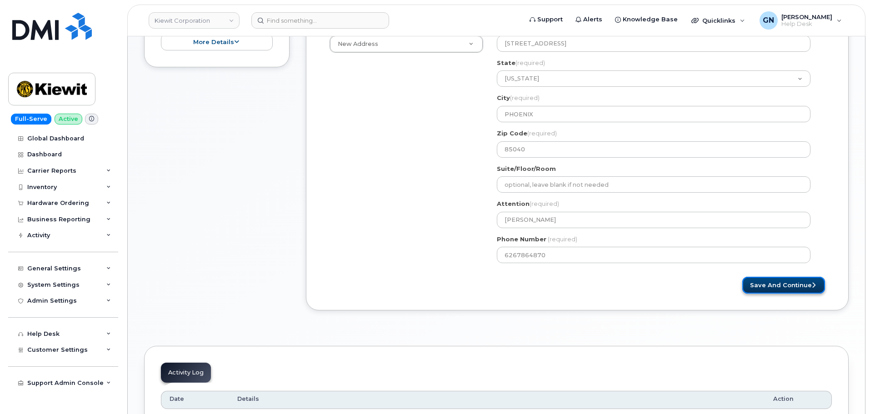
click at [782, 291] on button "Save and Continue" at bounding box center [783, 285] width 83 height 17
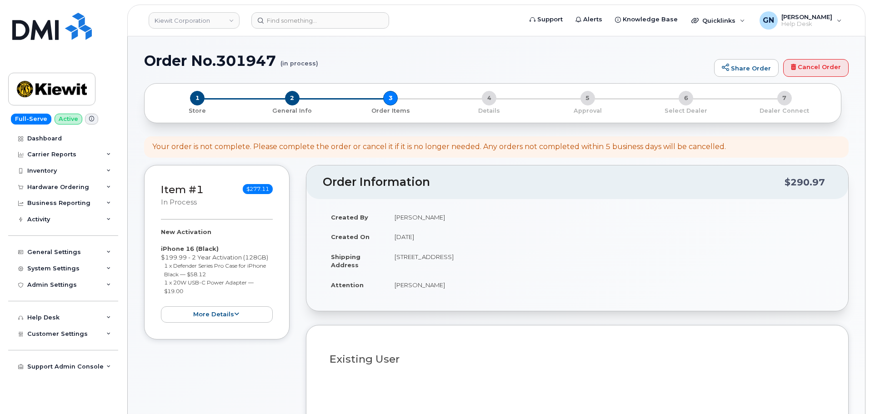
select select
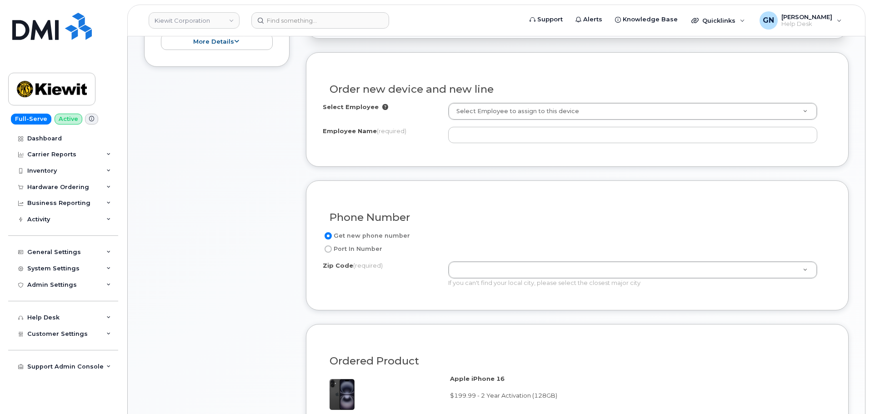
scroll to position [319, 0]
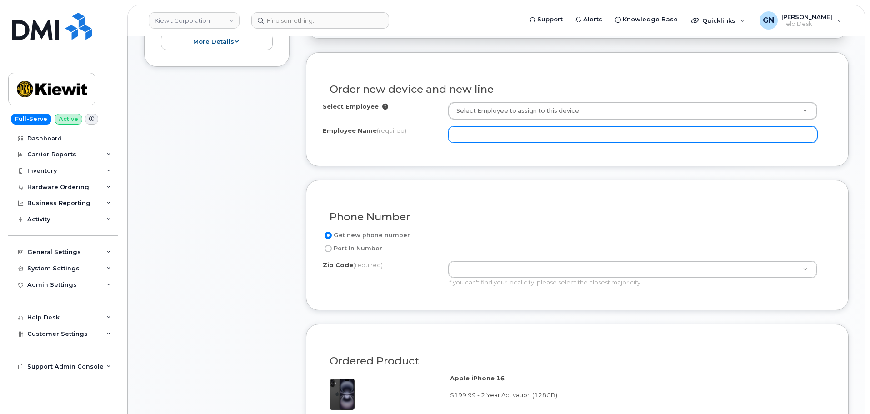
drag, startPoint x: 464, startPoint y: 128, endPoint x: 469, endPoint y: 132, distance: 6.5
click at [466, 128] on input "Employee Name (required)" at bounding box center [632, 134] width 369 height 16
paste input "Ryan Slade"
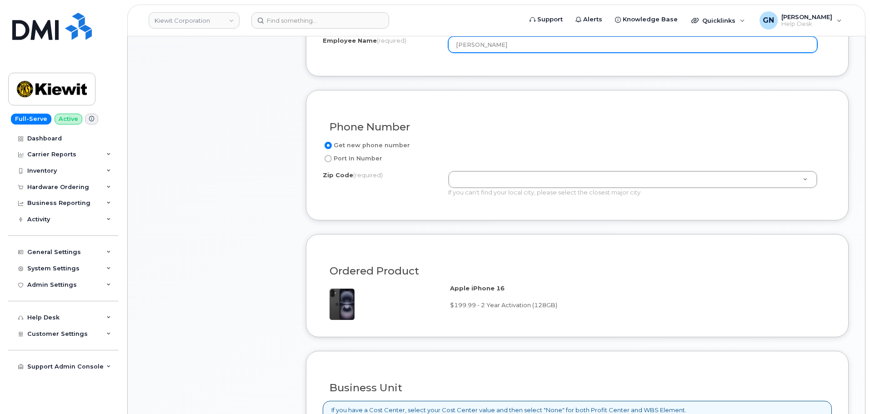
scroll to position [410, 0]
type input "Ryan Slade"
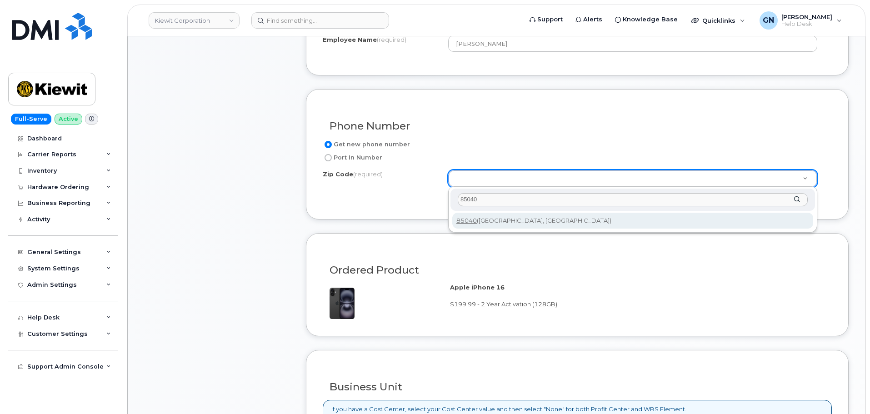
type input "85040"
type input "85040 (Phoenix, AZ)"
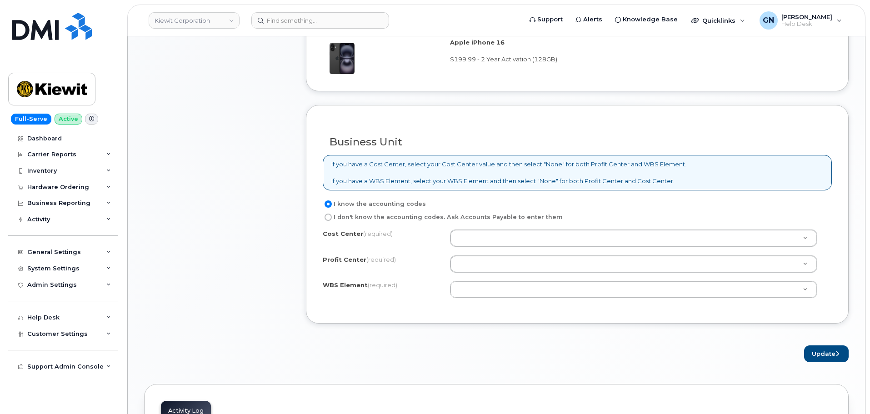
scroll to position [683, 0]
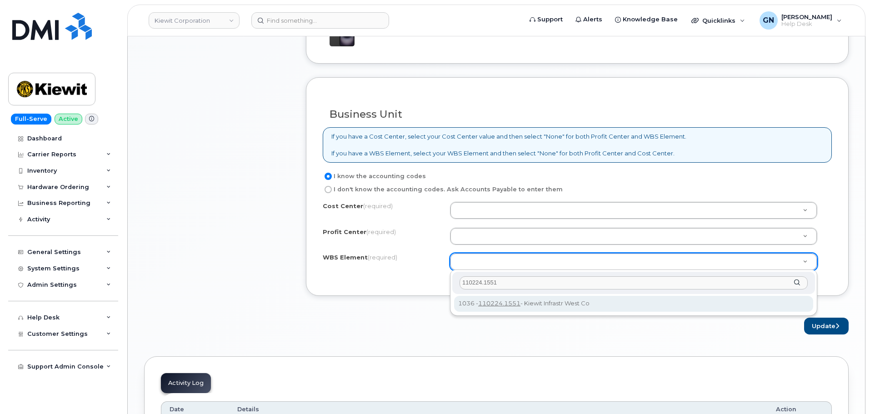
type input "110224.1551"
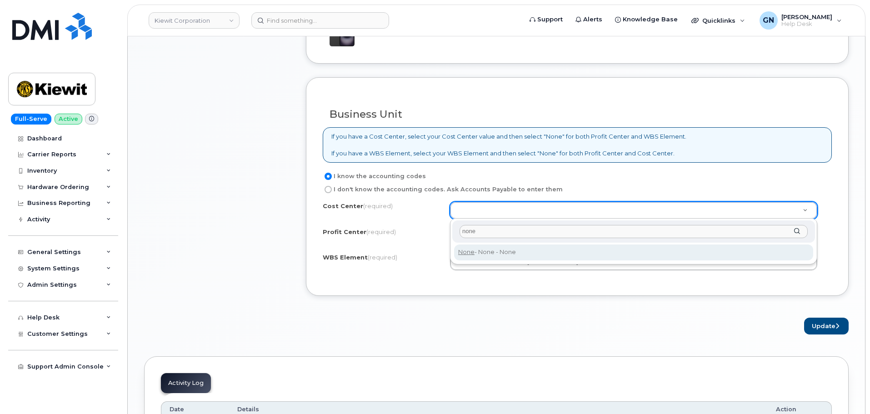
type input "none"
type input "None"
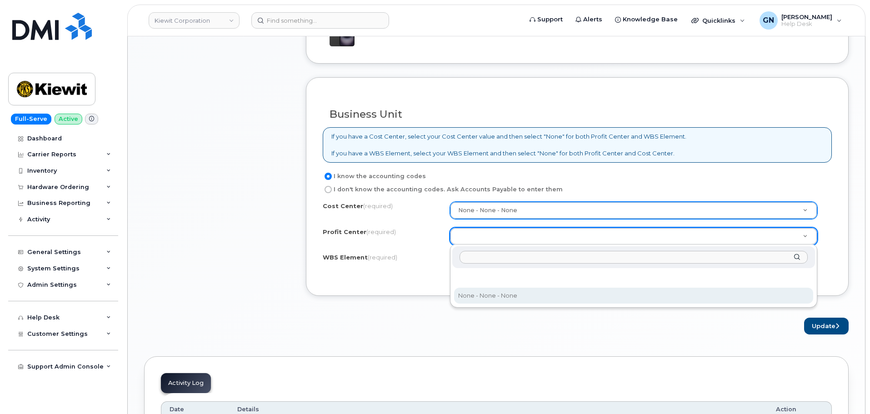
select select "None"
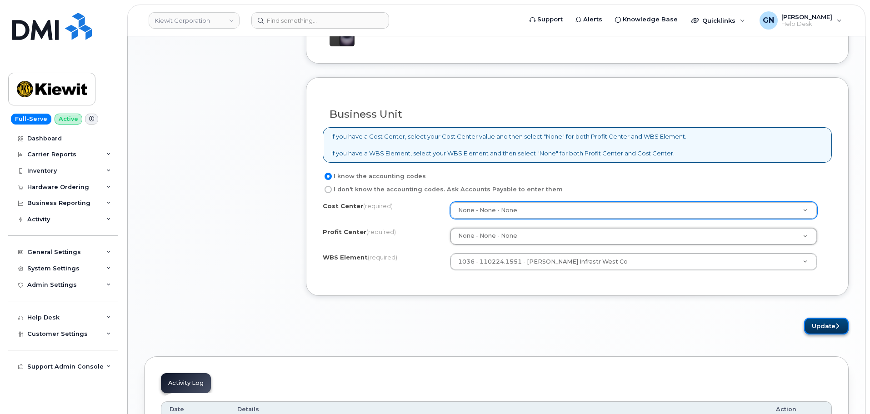
click at [815, 328] on button "Update" at bounding box center [826, 326] width 45 height 17
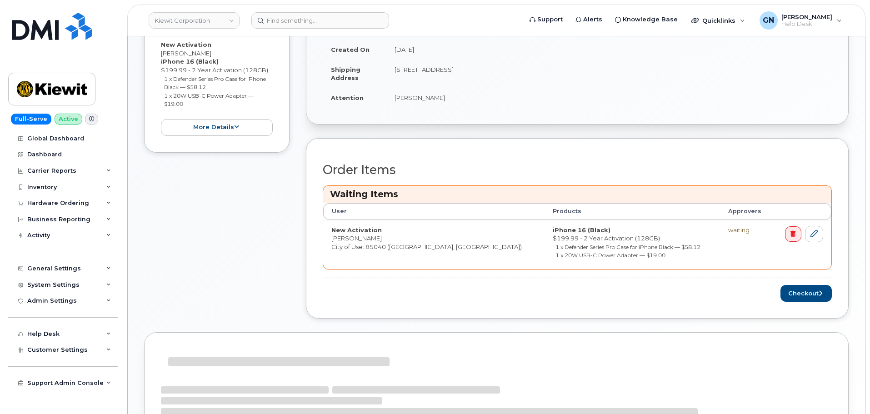
scroll to position [319, 0]
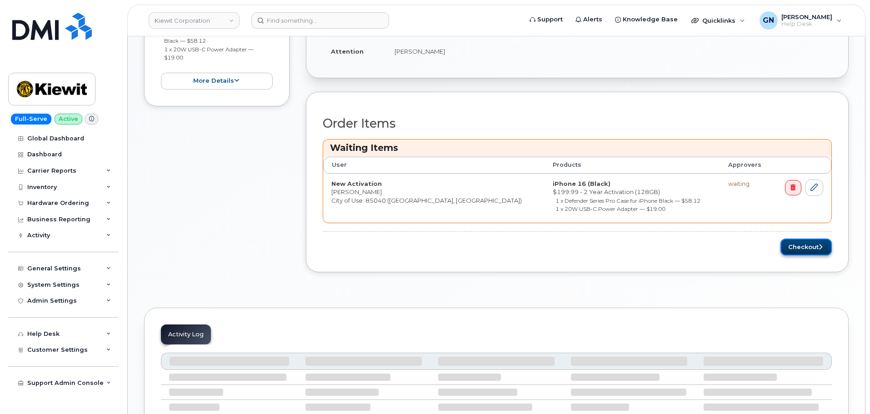
click at [799, 251] on button "Checkout" at bounding box center [805, 247] width 51 height 17
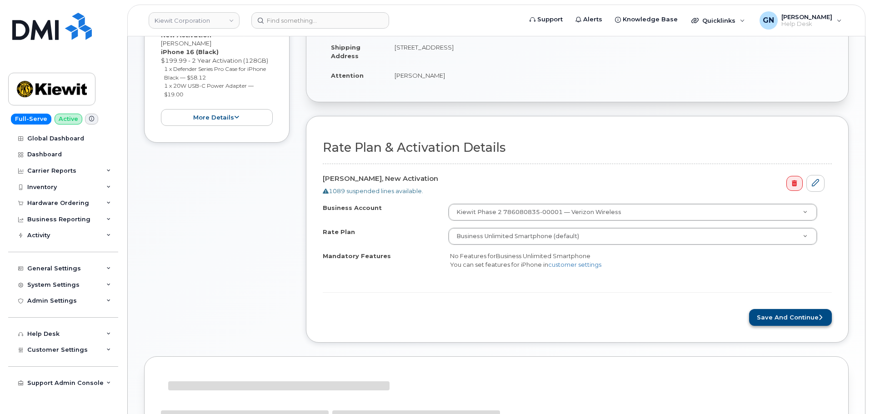
scroll to position [274, 0]
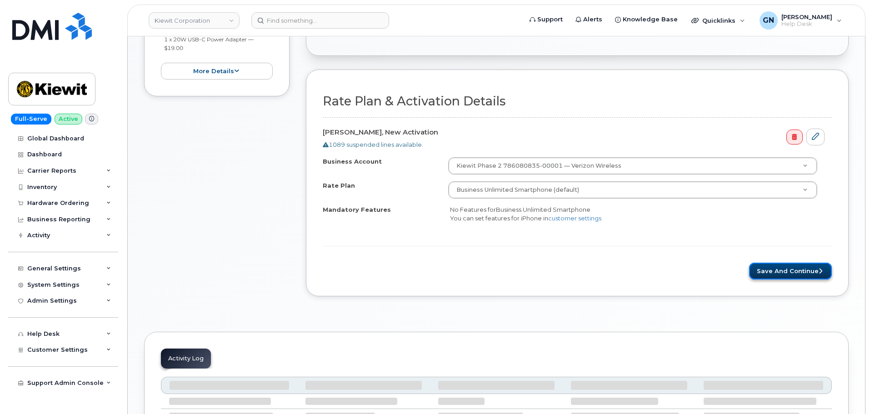
click at [791, 274] on button "Save and Continue" at bounding box center [790, 271] width 83 height 17
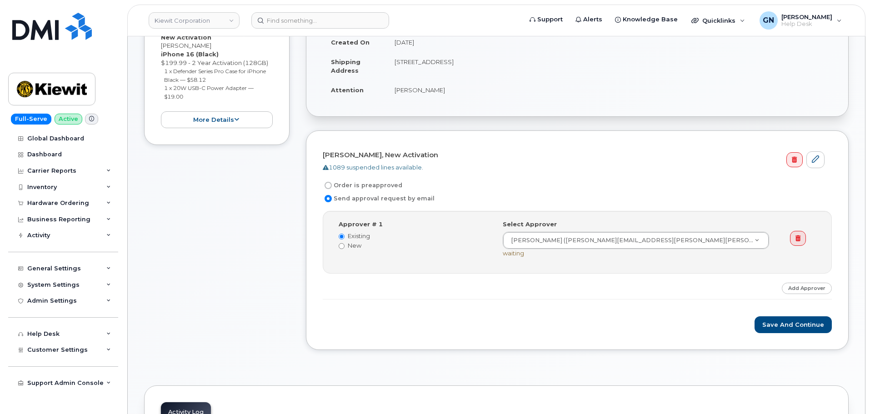
scroll to position [227, 0]
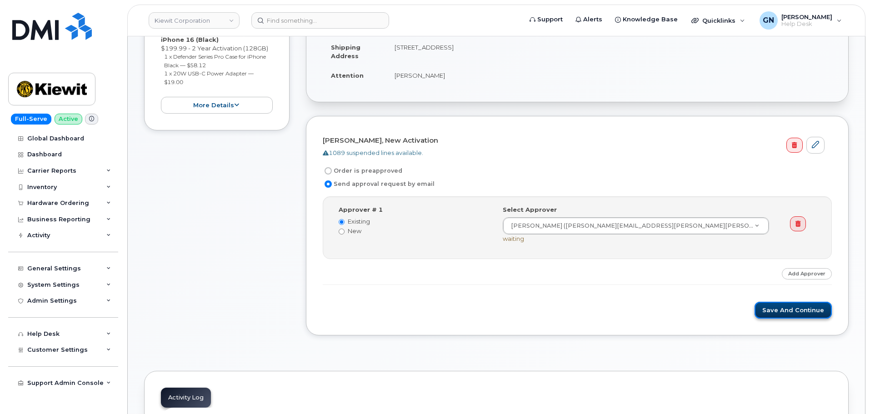
click at [787, 313] on button "Save and Continue" at bounding box center [792, 310] width 77 height 17
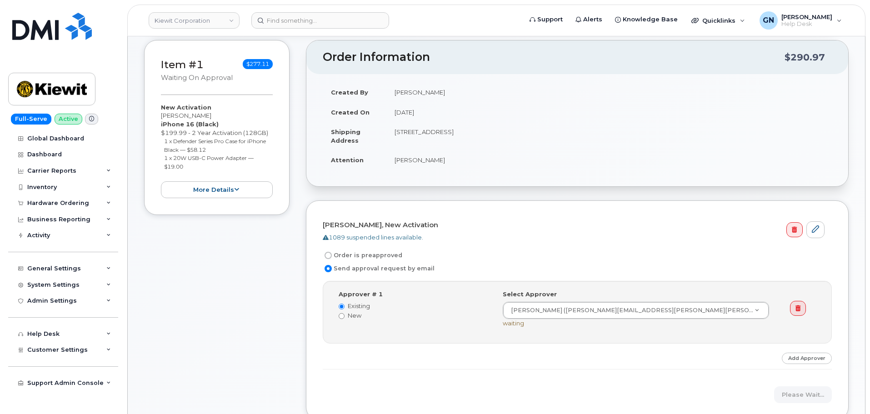
scroll to position [136, 0]
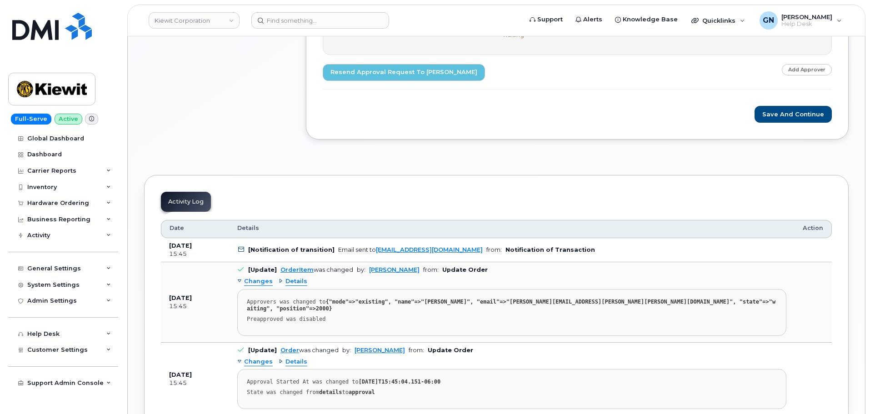
scroll to position [455, 0]
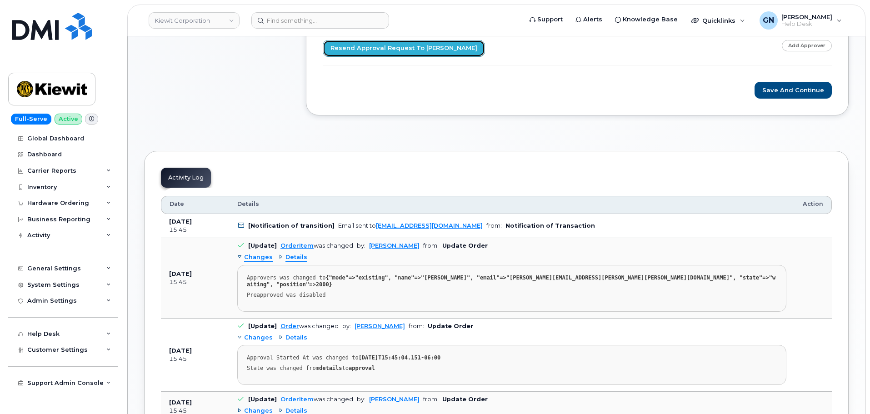
click at [403, 50] on link "Resend Approval Request to [PERSON_NAME]" at bounding box center [404, 48] width 162 height 17
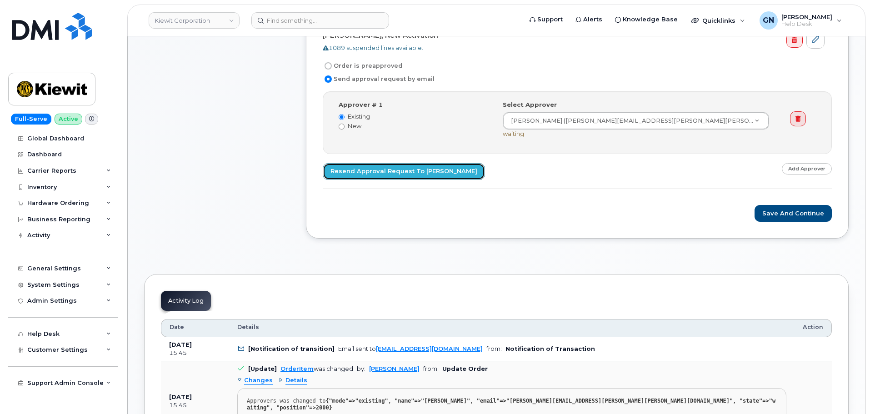
scroll to position [319, 0]
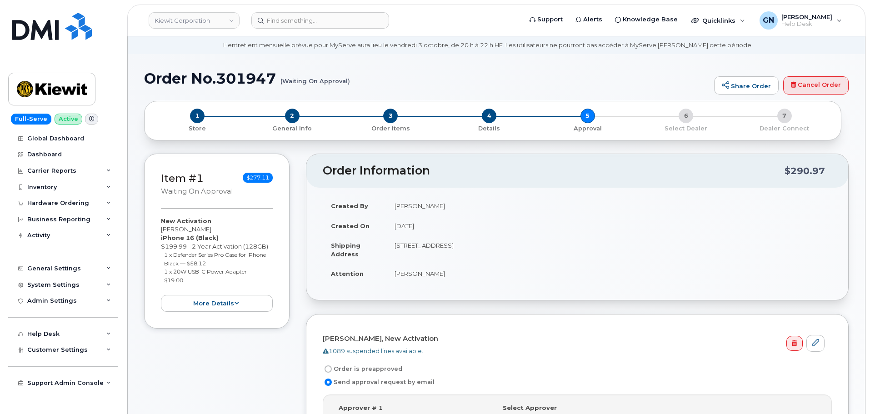
scroll to position [45, 0]
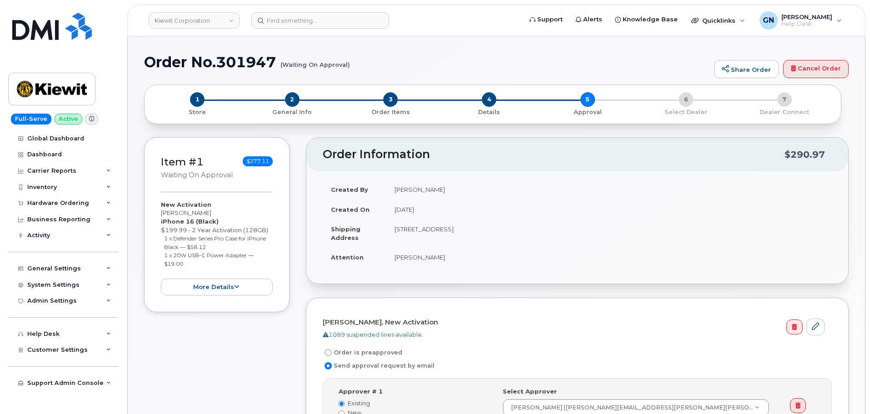
click at [175, 62] on h1 "Order No.301947 (Waiting On Approval)" at bounding box center [426, 62] width 565 height 16
drag, startPoint x: 183, startPoint y: 63, endPoint x: 235, endPoint y: 62, distance: 51.4
click at [235, 60] on h1 "Order No.301947 (Waiting On Approval)" at bounding box center [426, 62] width 565 height 16
copy h1 "Order No.301947"
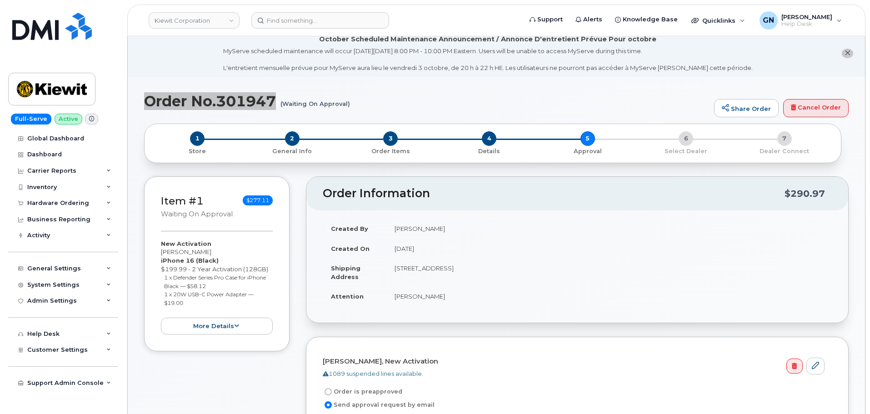
scroll to position [0, 0]
